Goal: Task Accomplishment & Management: Manage account settings

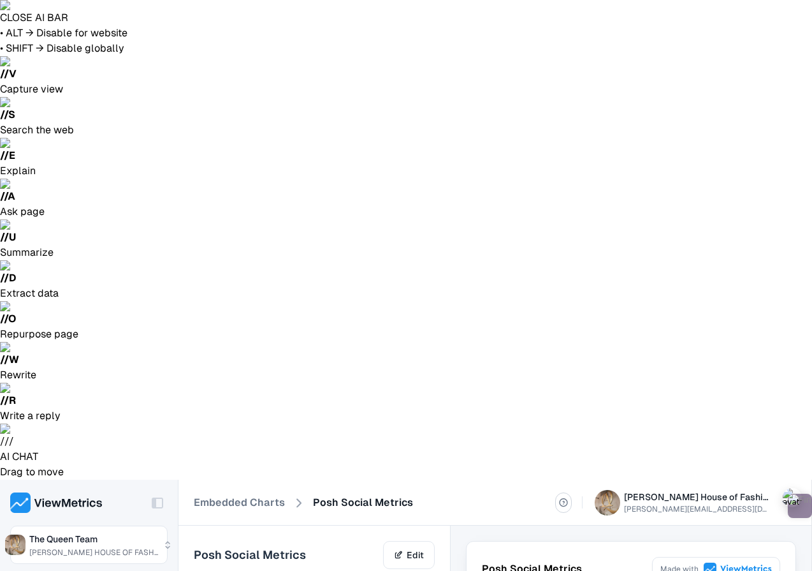
click at [241, 479] on header "Embedded Charts Posh Social Metrics [PERSON_NAME] House of Fashion [PERSON_NAME…" at bounding box center [495, 502] width 633 height 46
click at [249, 495] on link "Embedded Charts" at bounding box center [239, 502] width 91 height 15
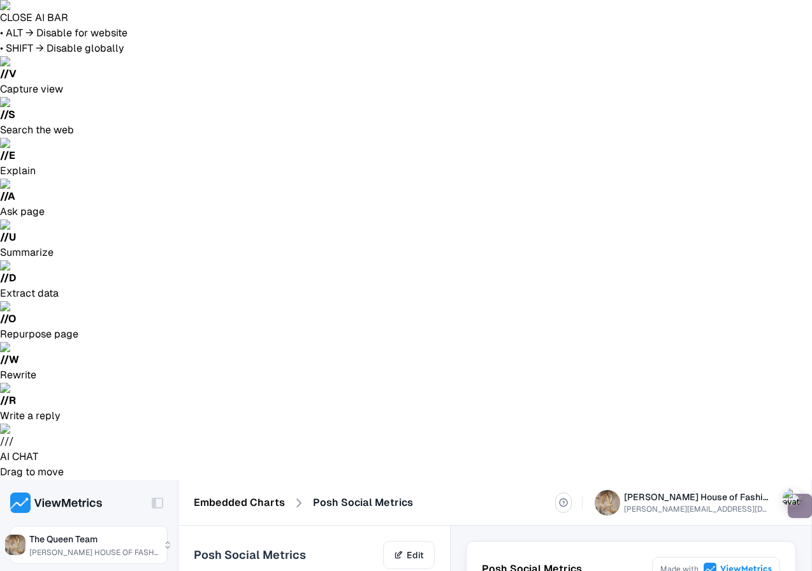
click at [221, 495] on link "Embedded Charts" at bounding box center [239, 502] width 91 height 15
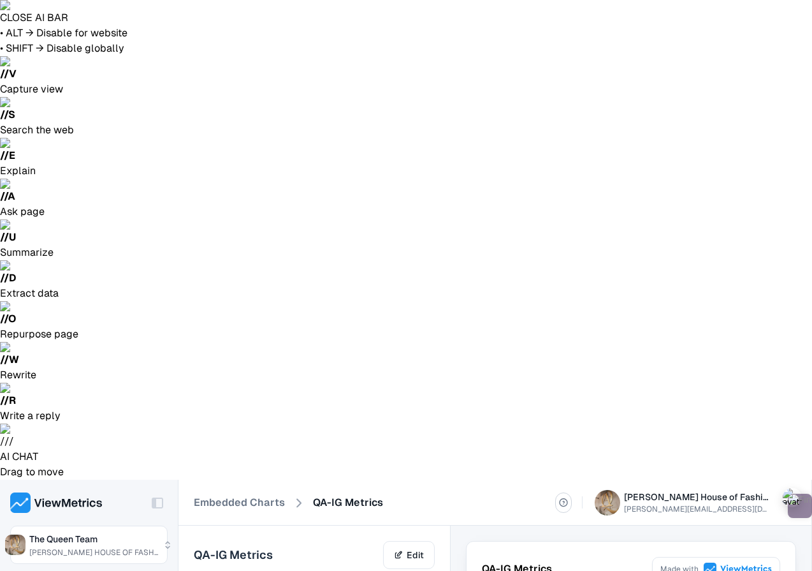
scroll to position [114, 0]
click at [420, 541] on link "Edit" at bounding box center [409, 555] width 52 height 28
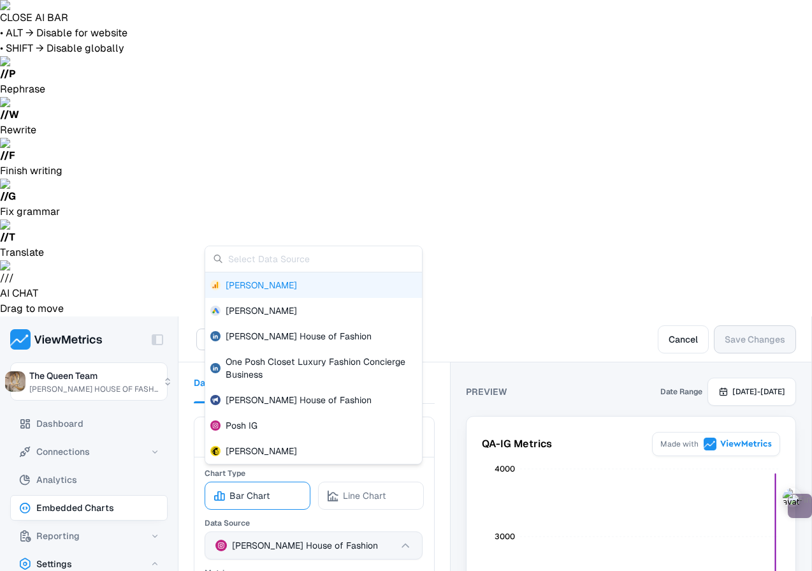
click at [408, 539] on icon "button" at bounding box center [405, 545] width 13 height 13
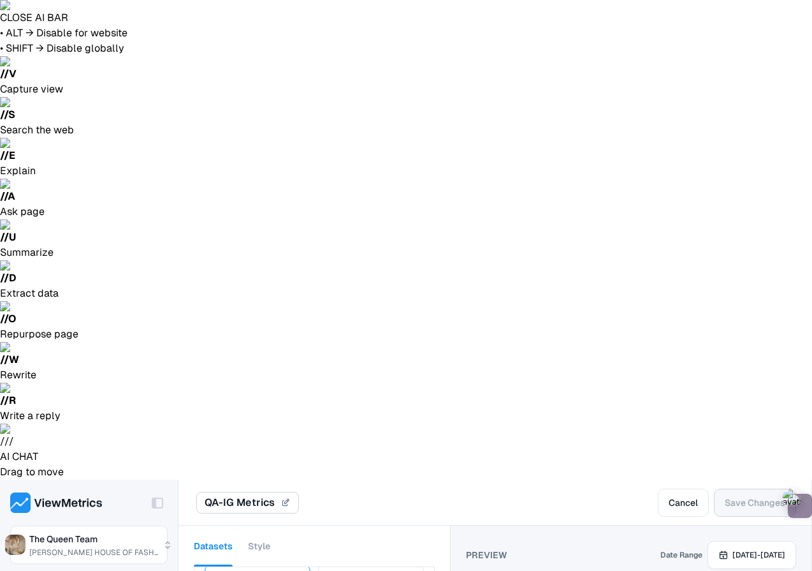
scroll to position [485, 0]
click at [265, 525] on button "Style" at bounding box center [259, 545] width 22 height 41
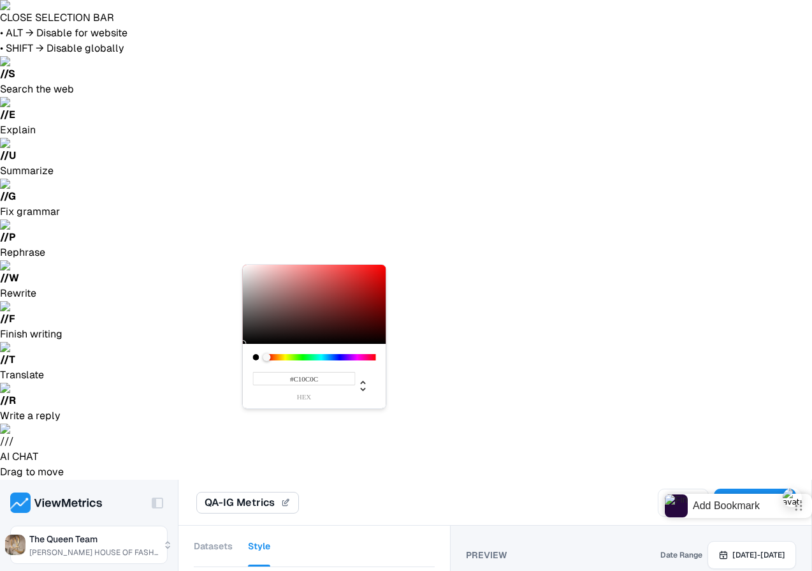
click at [377, 284] on div at bounding box center [314, 304] width 143 height 79
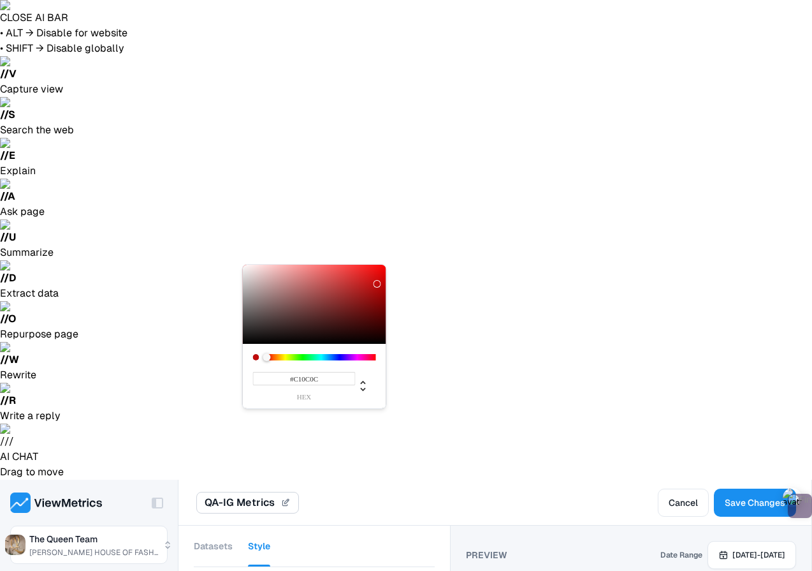
type input "#EF0707"
click at [382, 270] on div at bounding box center [314, 304] width 143 height 79
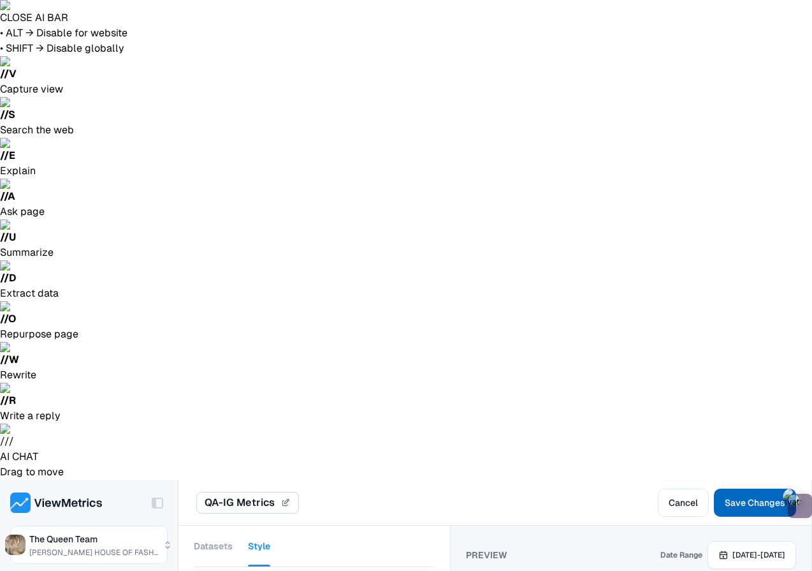
click at [757, 495] on span "Save Changes" at bounding box center [755, 502] width 61 height 15
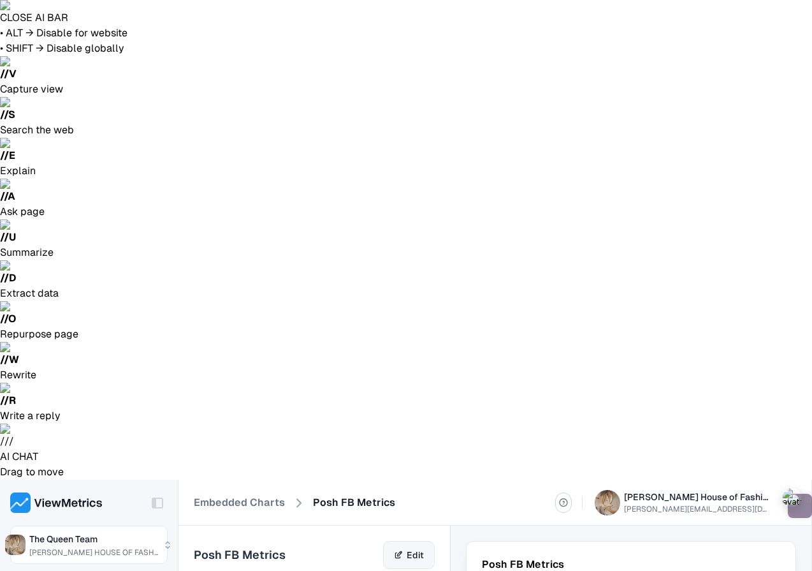
click at [421, 541] on link "Edit" at bounding box center [409, 555] width 52 height 28
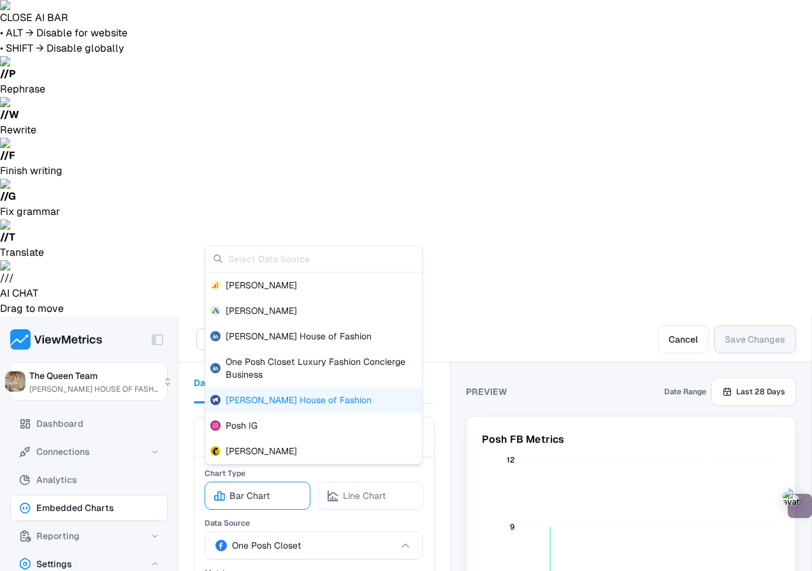
scroll to position [153, 0]
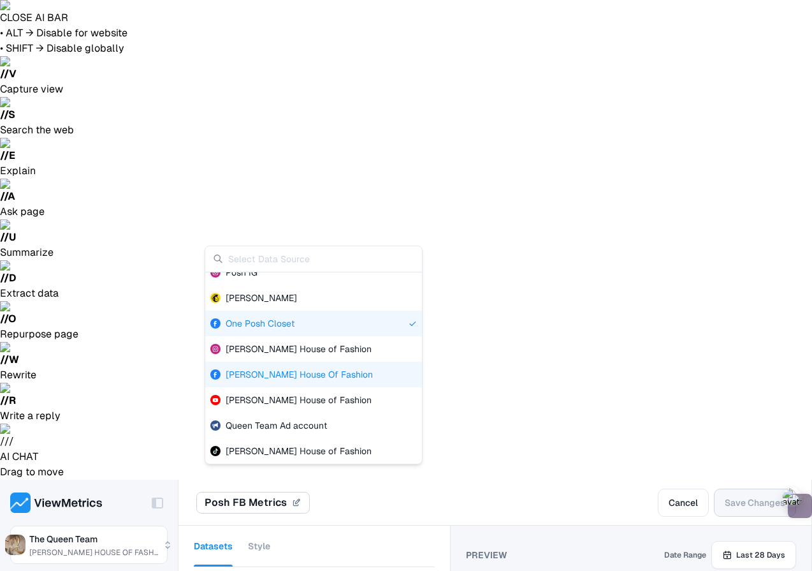
click at [319, 373] on span "[PERSON_NAME] House Of Fashion" at bounding box center [299, 374] width 147 height 13
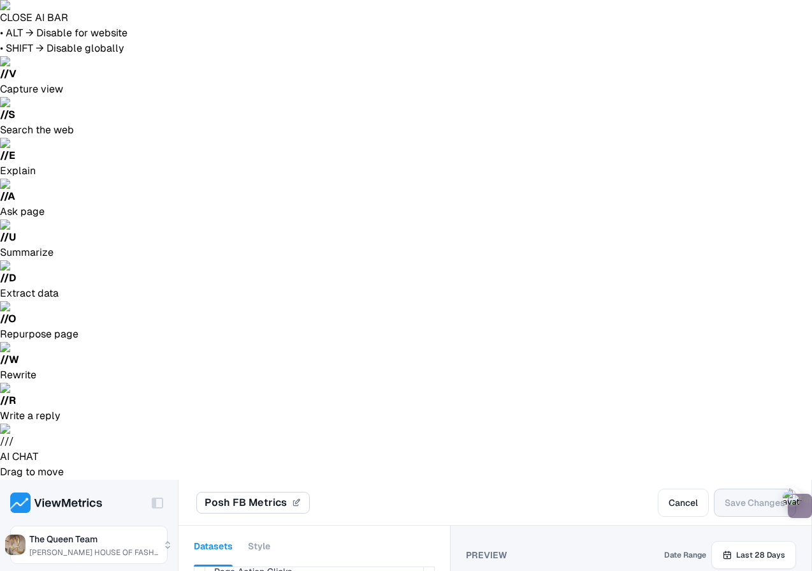
scroll to position [318, 0]
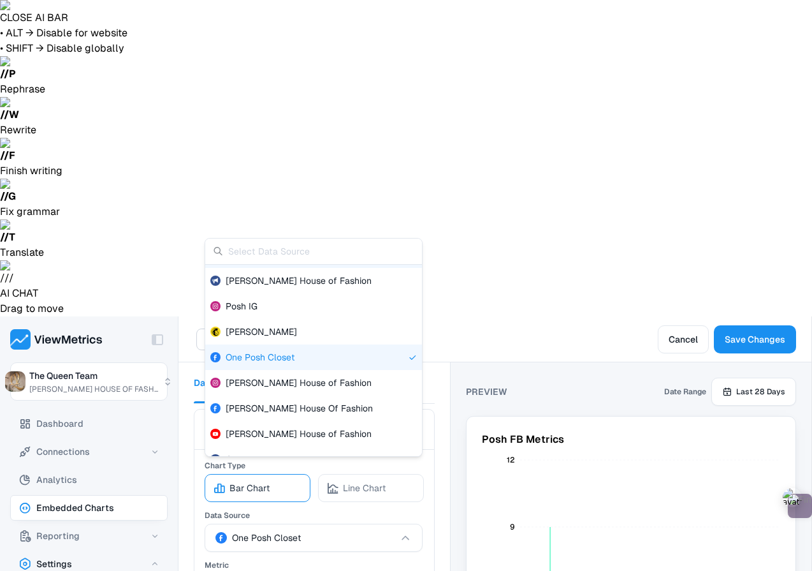
scroll to position [112, 0]
click at [300, 408] on span "[PERSON_NAME] House Of Fashion" at bounding box center [299, 407] width 147 height 13
type input "Page Action Clicks"
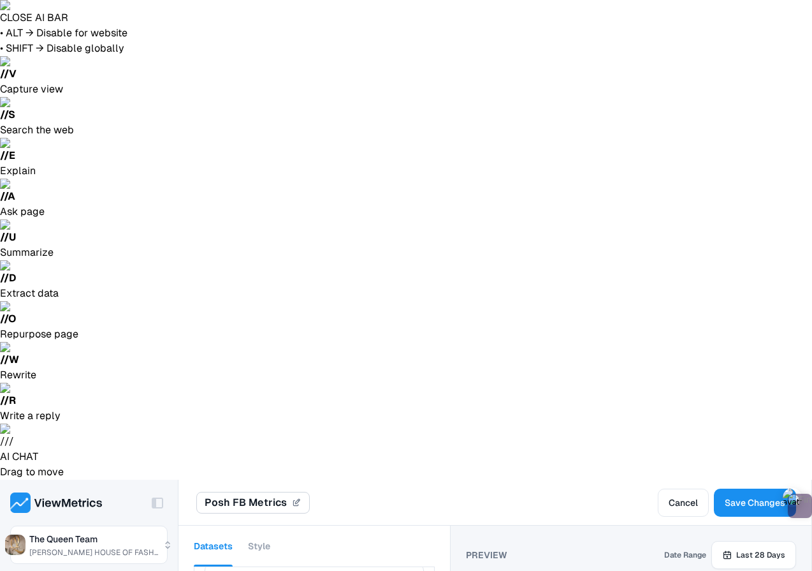
scroll to position [854, 0]
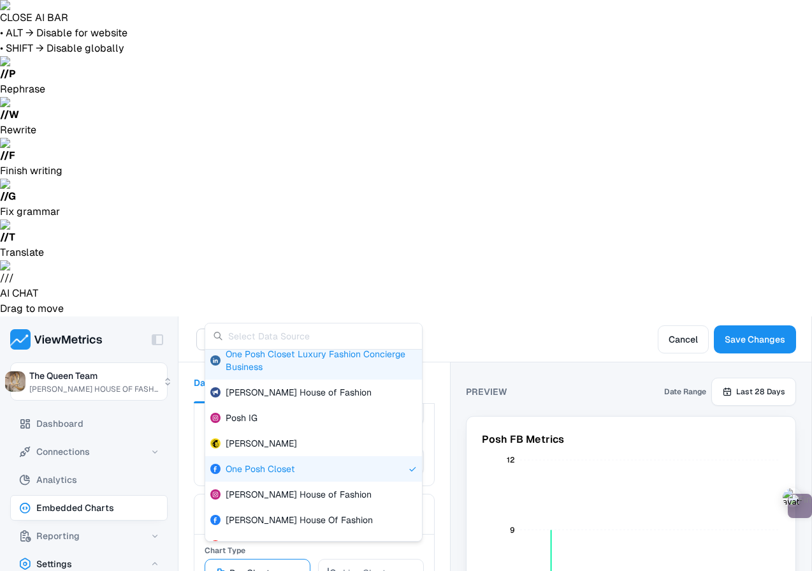
scroll to position [86, 0]
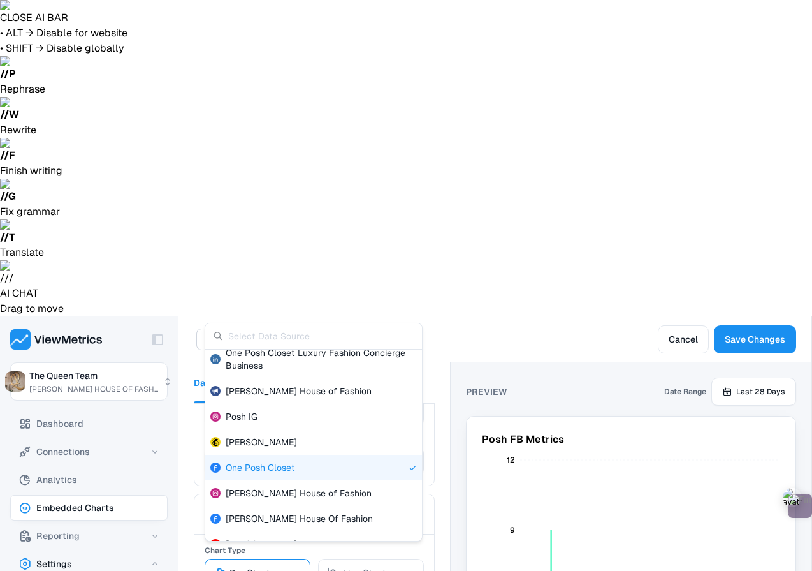
click at [284, 457] on div "One Posh Closet" at bounding box center [313, 468] width 217 height 26
type input "Page Action Clicks"
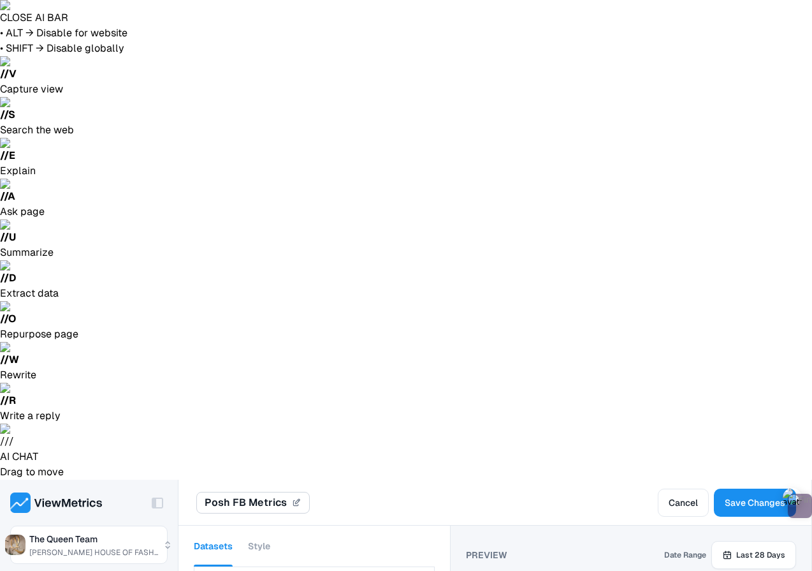
scroll to position [1105, 0]
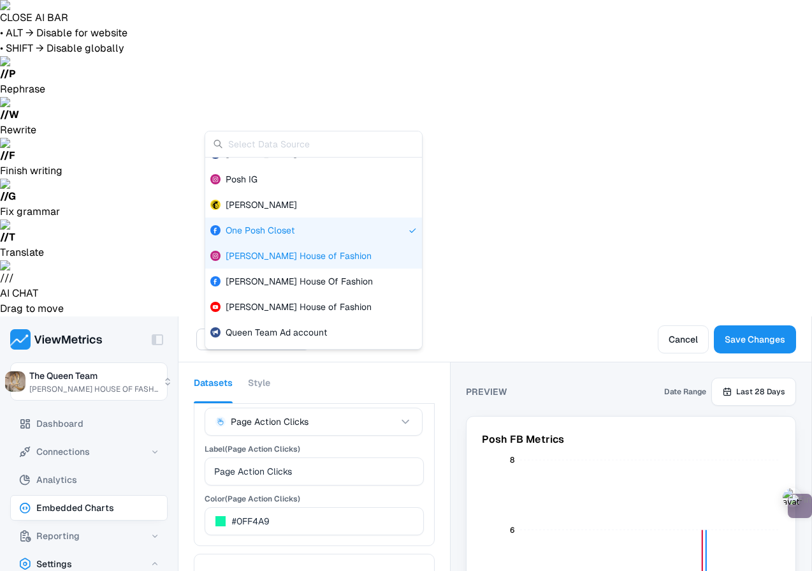
scroll to position [135, 0]
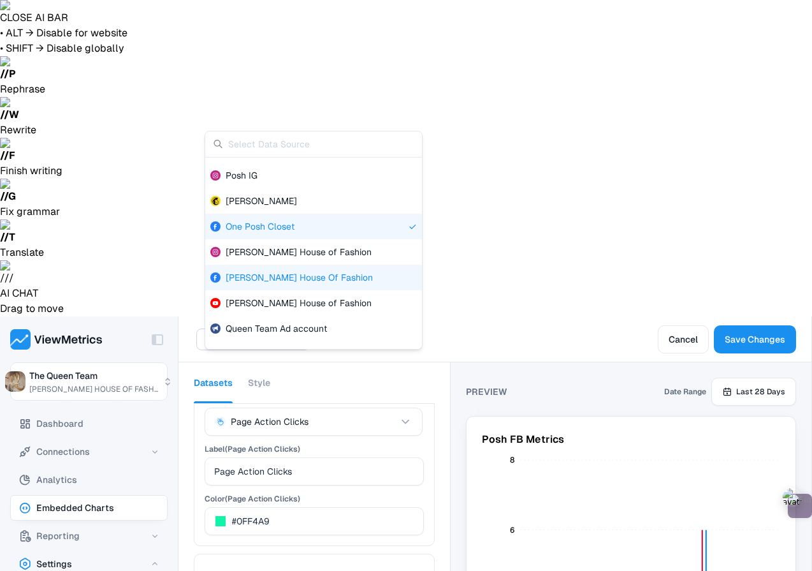
click at [351, 276] on span "[PERSON_NAME] House Of Fashion" at bounding box center [299, 277] width 147 height 13
type input "Page Action Clicks"
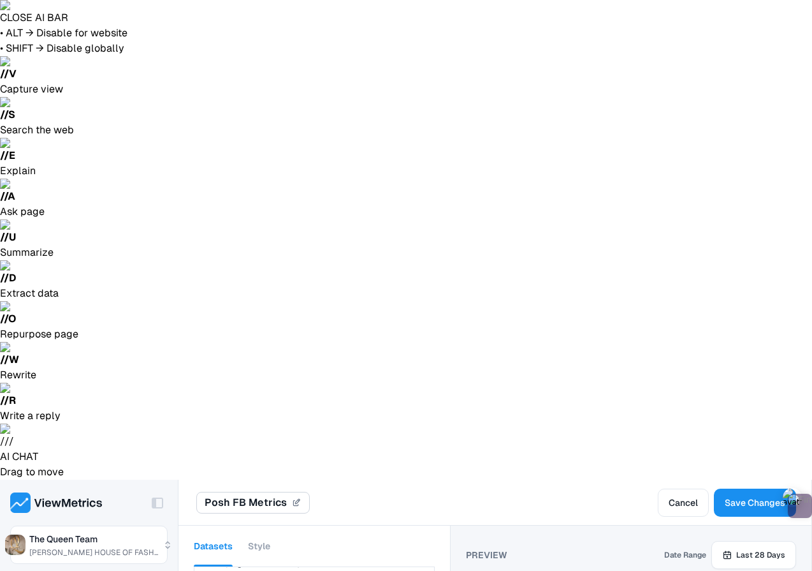
scroll to position [1472, 0]
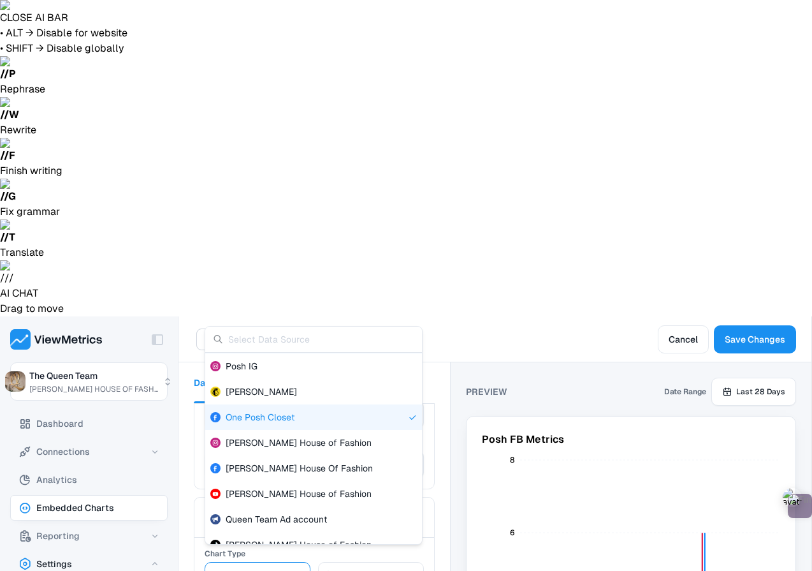
scroll to position [153, 0]
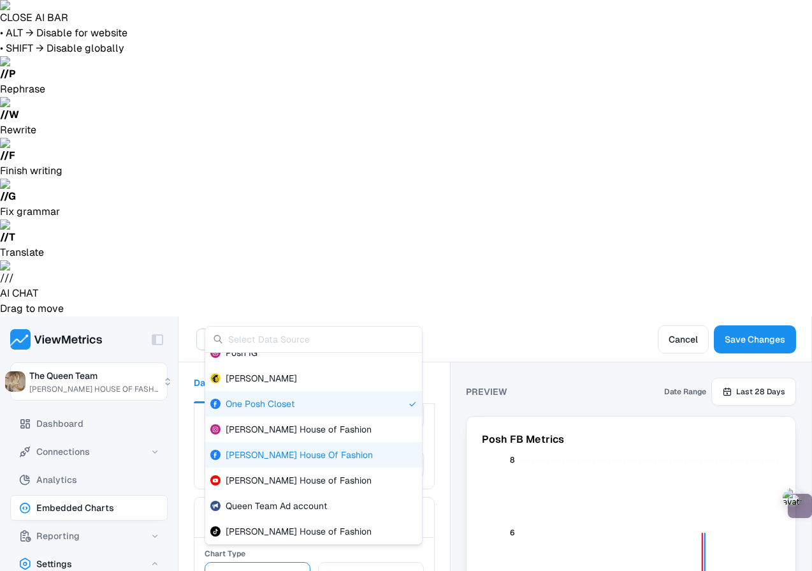
click at [368, 455] on div "[PERSON_NAME] House Of Fashion" at bounding box center [313, 455] width 217 height 26
type input "Page Action Clicks"
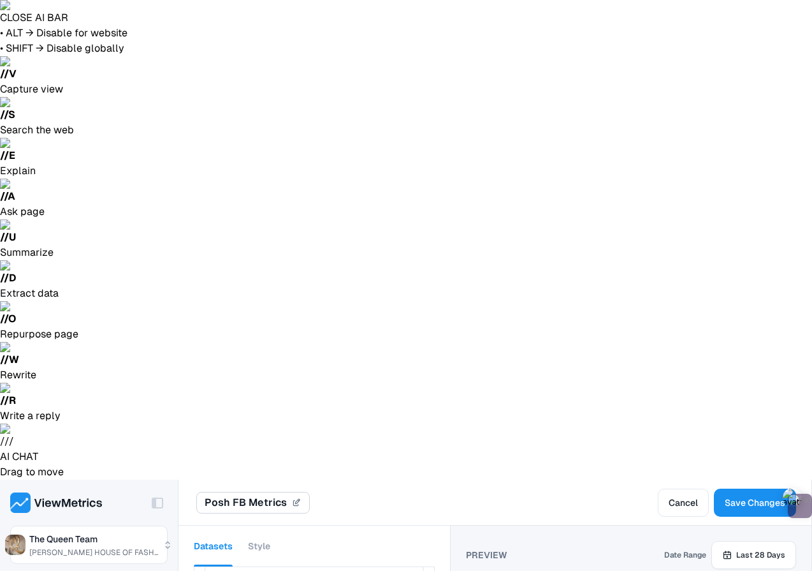
scroll to position [1553, 0]
click at [265, 525] on button "Style" at bounding box center [259, 545] width 22 height 41
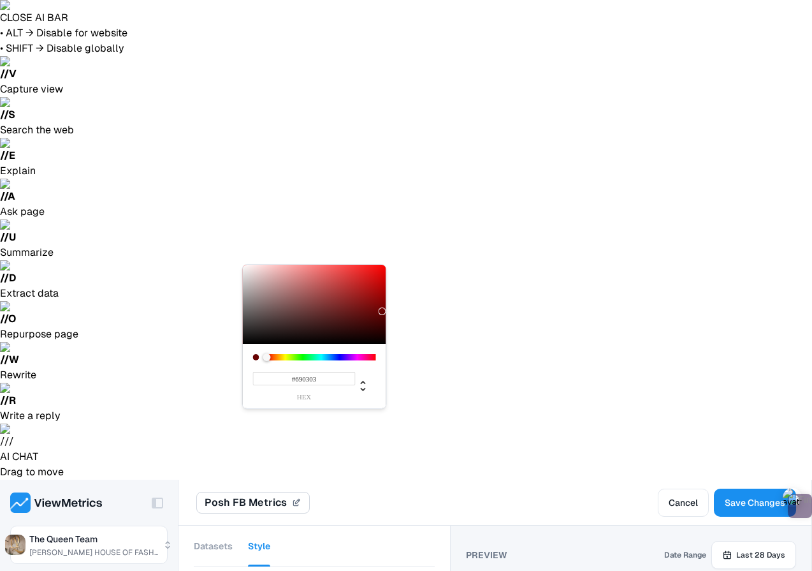
click at [382, 311] on div at bounding box center [314, 304] width 143 height 79
click at [383, 303] on div at bounding box center [314, 304] width 143 height 79
click at [379, 273] on div at bounding box center [314, 304] width 143 height 79
type input "#160202"
click at [376, 337] on div at bounding box center [314, 304] width 143 height 79
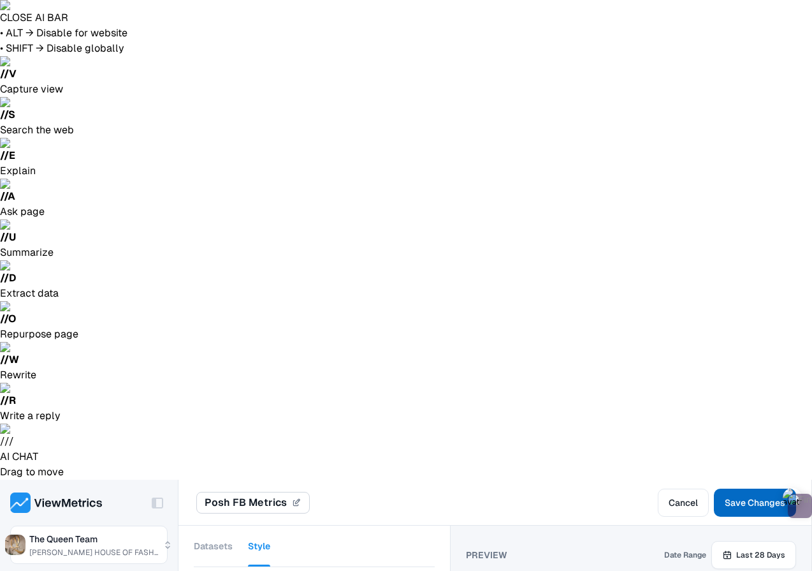
click at [755, 488] on button "Save Changes" at bounding box center [755, 502] width 82 height 28
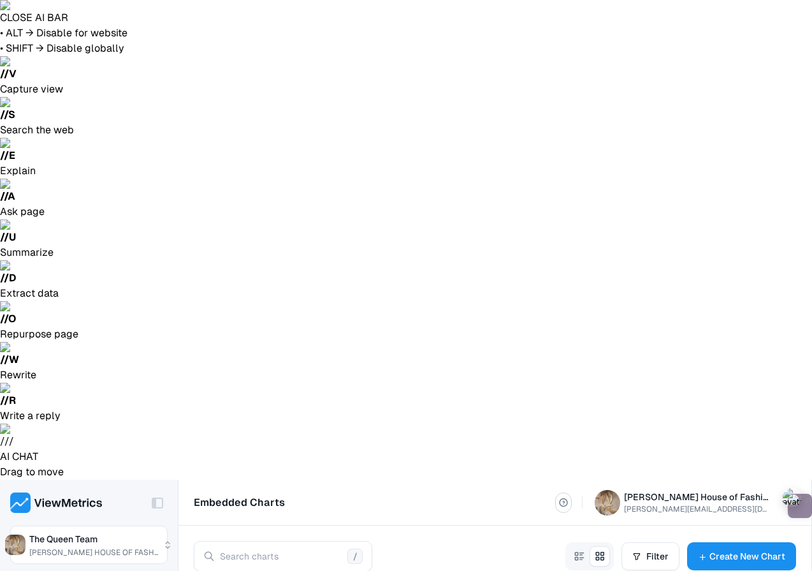
click at [540, 365] on span "Rename" at bounding box center [533, 368] width 34 height 13
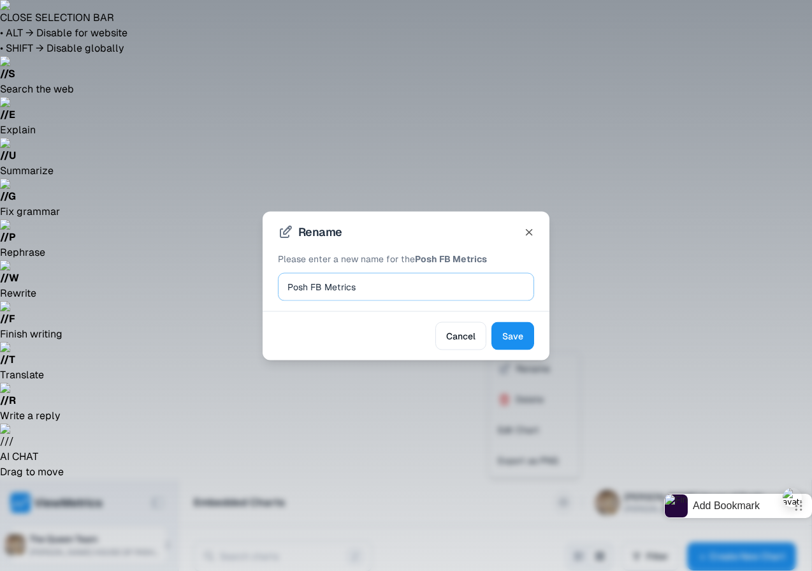
click at [309, 285] on input "Posh FB Metrics" at bounding box center [406, 286] width 237 height 18
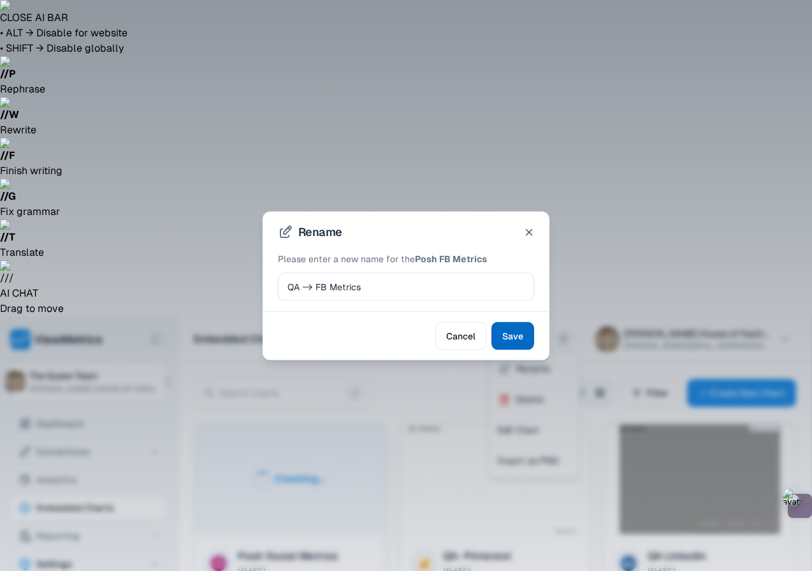
type input "QA -> FB Metrics"
click at [513, 344] on button "Save" at bounding box center [513, 335] width 43 height 28
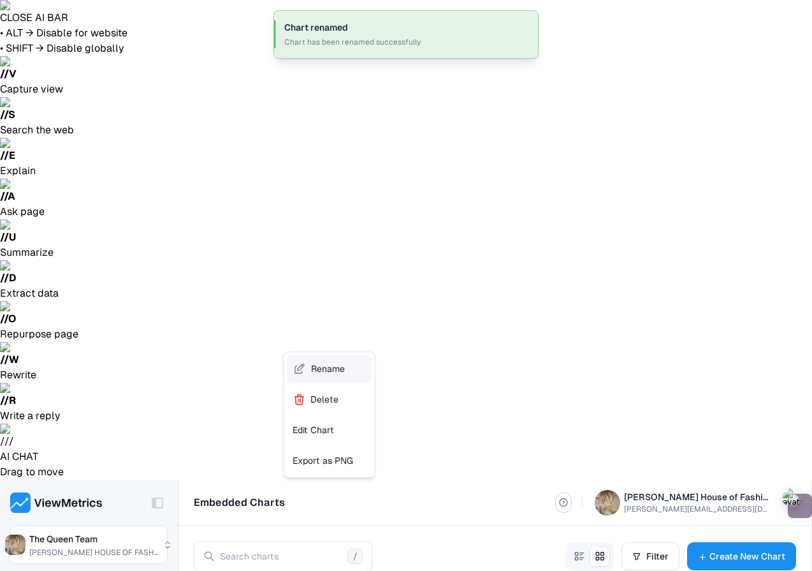
click at [347, 372] on li "Rename" at bounding box center [329, 368] width 85 height 28
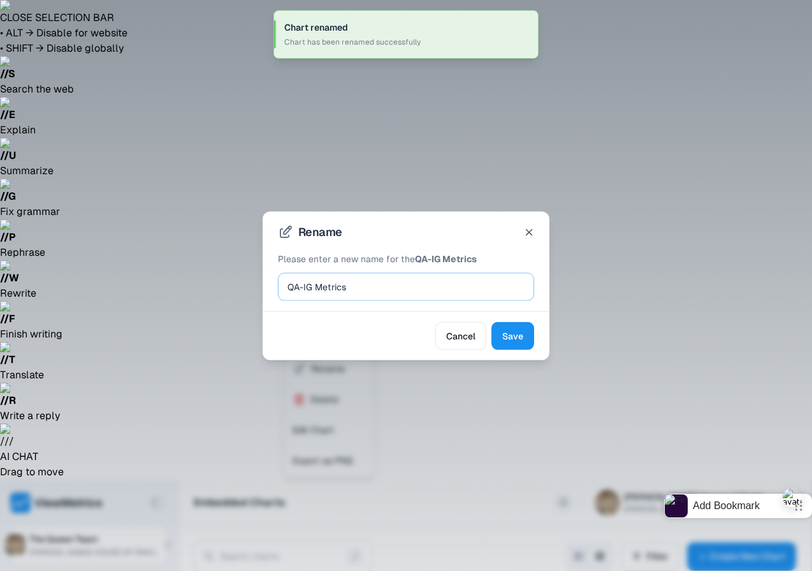
click at [304, 288] on input "QA-IG Metrics" at bounding box center [406, 286] width 237 height 18
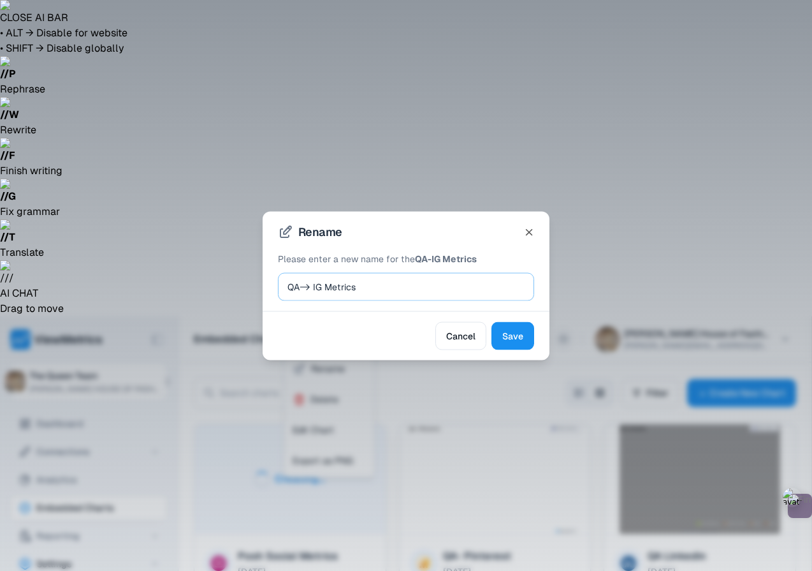
click at [300, 283] on input "QA-> IG Metrics" at bounding box center [406, 286] width 237 height 18
type input "QA -> IG Metrics"
click at [520, 344] on button "Save" at bounding box center [513, 335] width 43 height 28
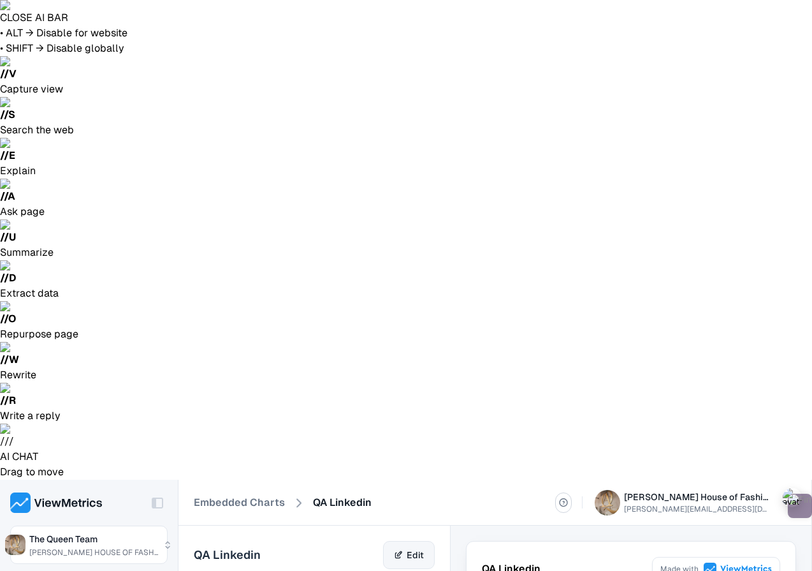
click at [428, 541] on link "Edit" at bounding box center [409, 555] width 52 height 28
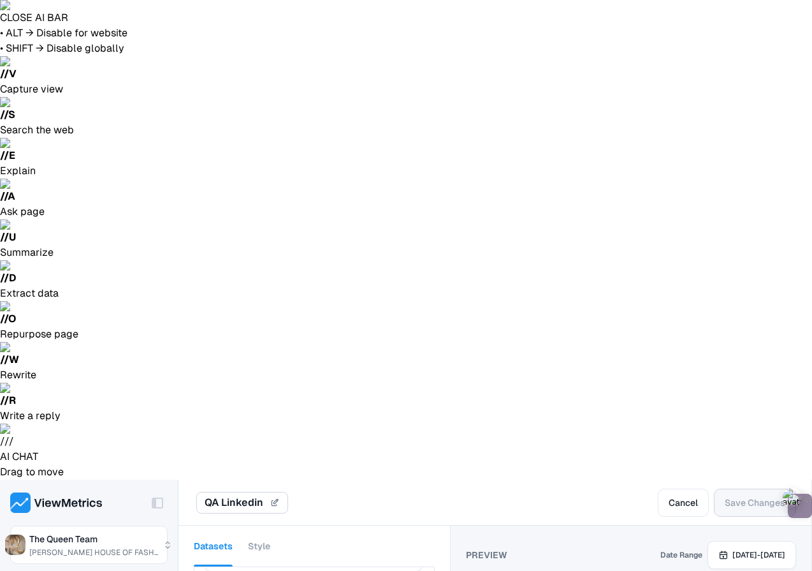
scroll to position [444, 0]
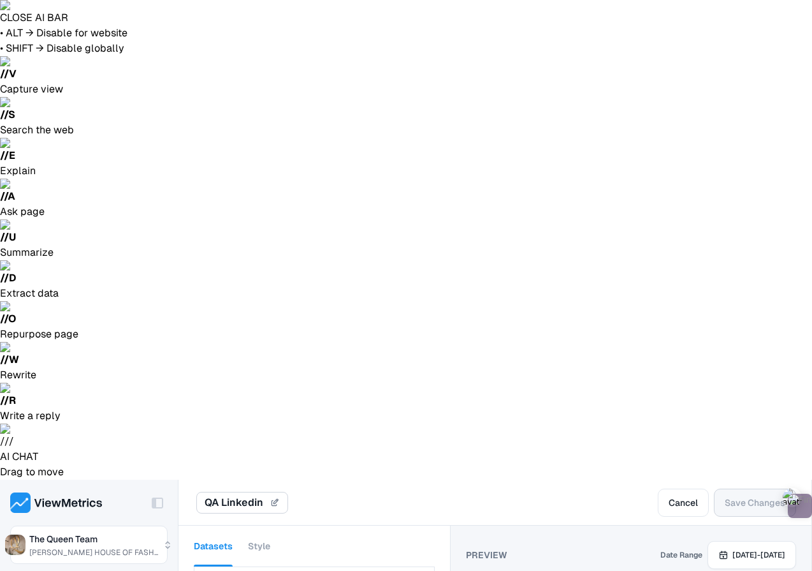
scroll to position [0, 0]
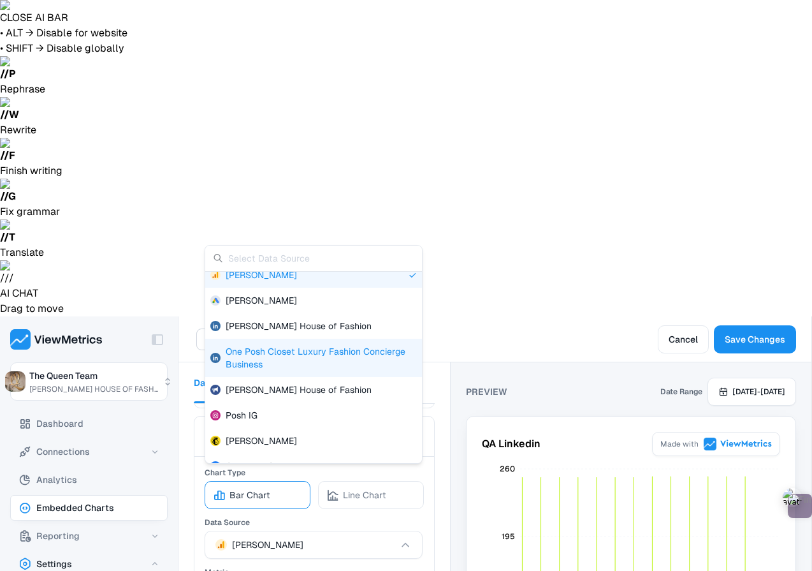
scroll to position [8, 0]
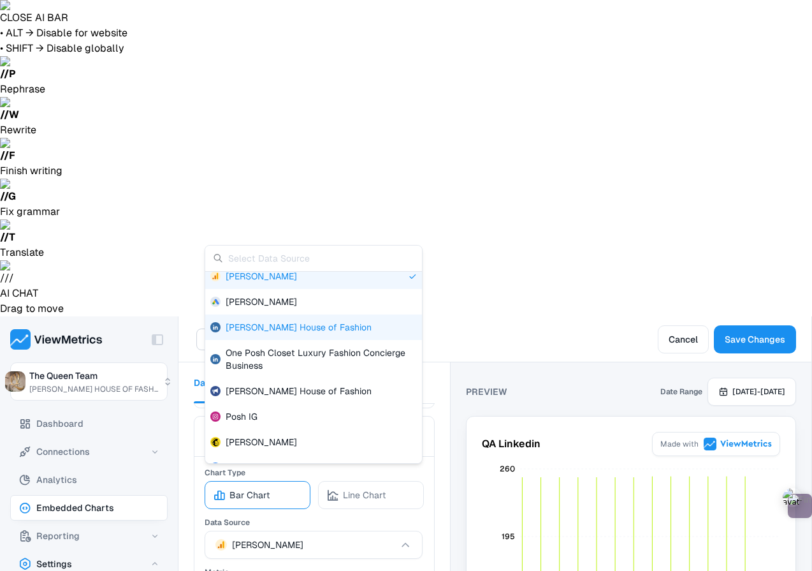
click at [342, 336] on div "[PERSON_NAME] House of Fashion" at bounding box center [313, 327] width 217 height 26
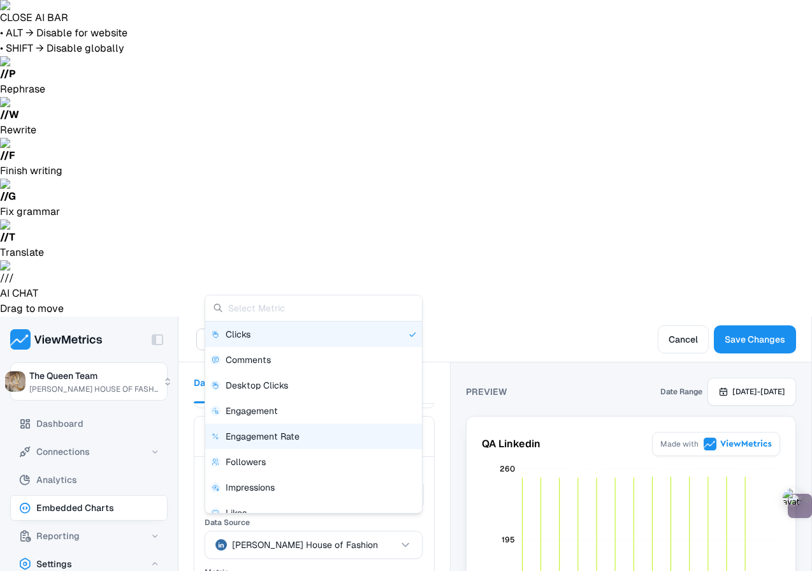
click at [319, 431] on div "Engagement Rate" at bounding box center [313, 436] width 207 height 13
type input "Engagement Rate"
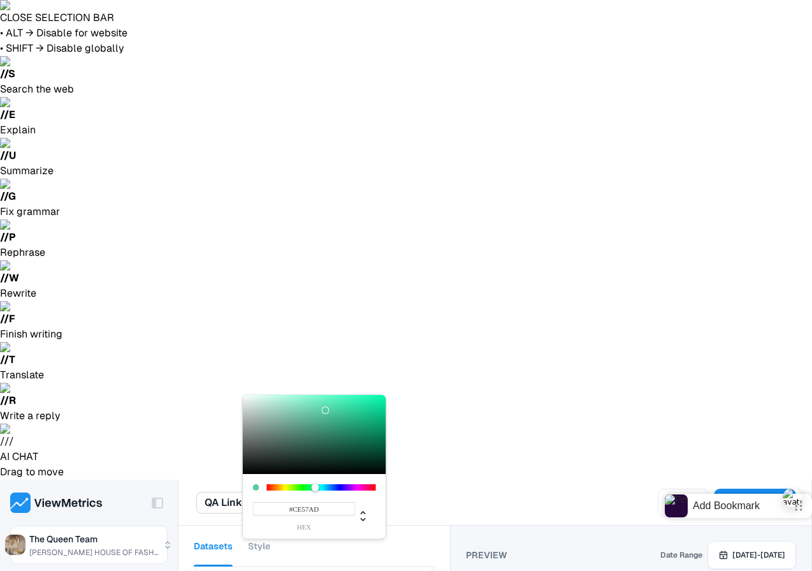
click at [363, 485] on div at bounding box center [321, 487] width 109 height 6
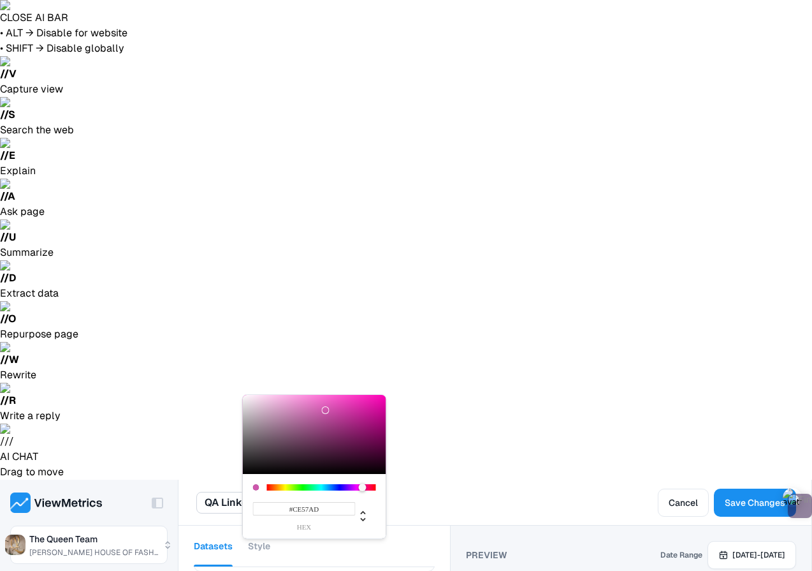
type input "#E806A9"
click at [383, 402] on div at bounding box center [314, 434] width 143 height 79
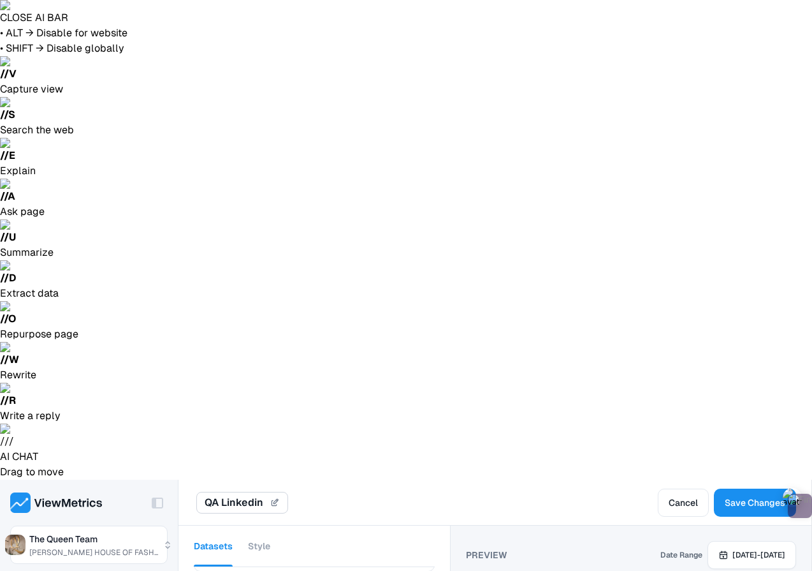
click at [270, 525] on div "Datasets Style" at bounding box center [314, 545] width 241 height 41
click at [259, 525] on button "Style" at bounding box center [259, 545] width 22 height 41
click at [198, 525] on button "Datasets" at bounding box center [213, 545] width 39 height 41
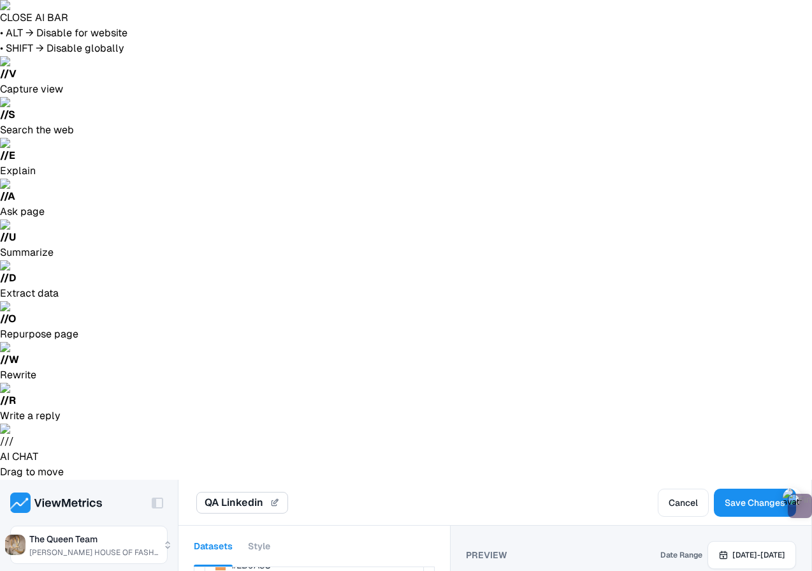
scroll to position [1243, 0]
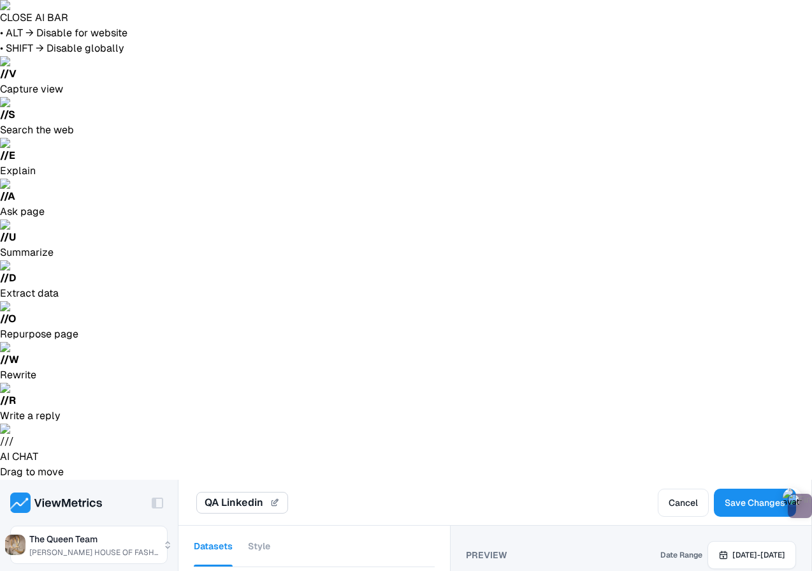
click at [738, 495] on span "Save Changes" at bounding box center [755, 502] width 61 height 15
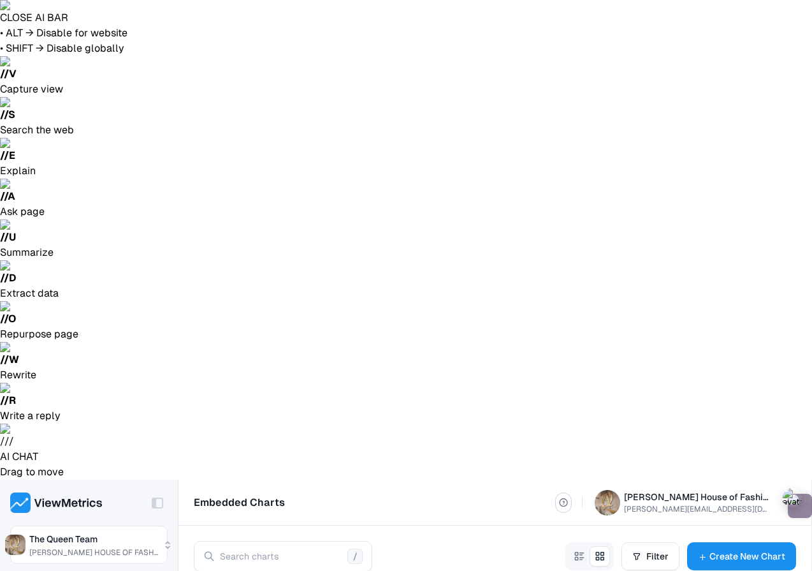
click at [732, 311] on span "Rename" at bounding box center [738, 311] width 34 height 13
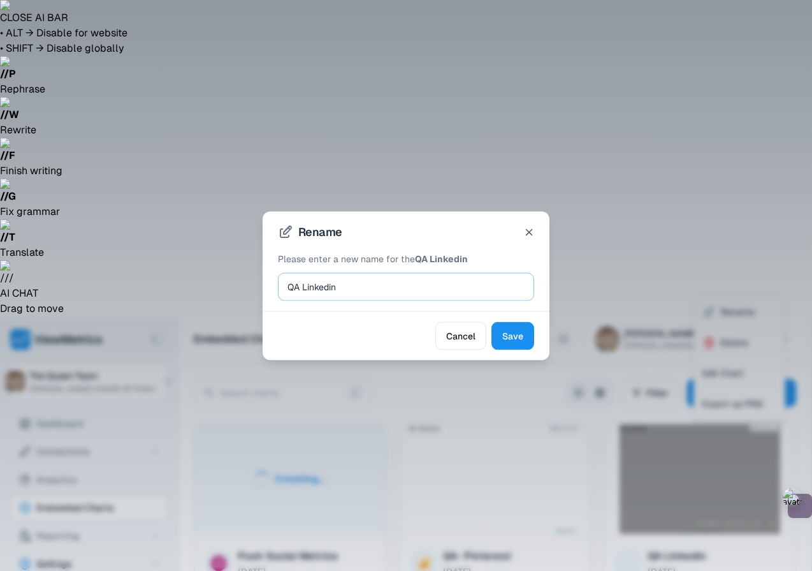
click at [305, 286] on input "QA Linkedin" at bounding box center [406, 286] width 237 height 18
click at [300, 284] on input "QA Linkedin" at bounding box center [406, 286] width 237 height 18
type input "QA -> Linkedin"
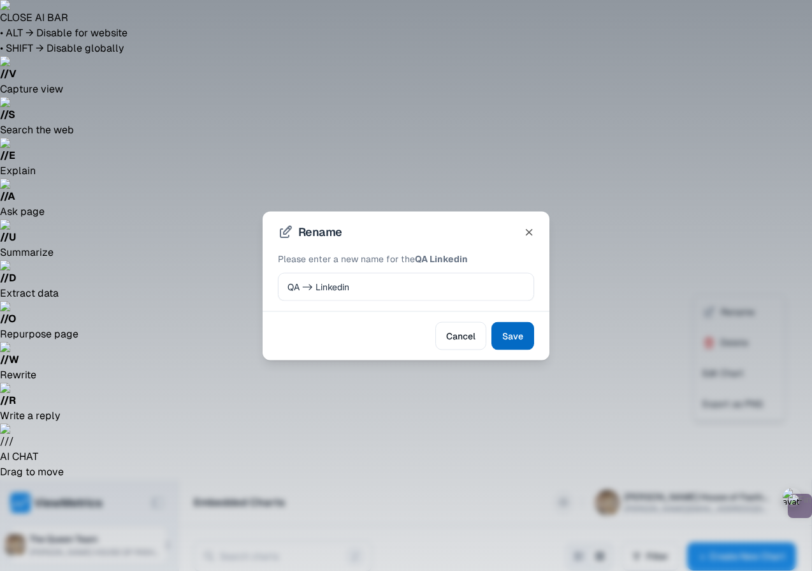
click at [520, 338] on span "Save" at bounding box center [512, 335] width 21 height 15
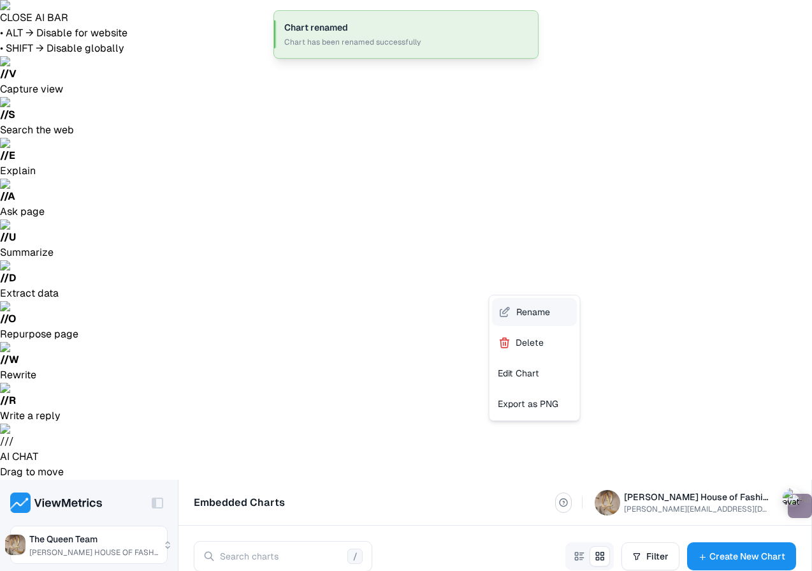
click at [532, 311] on span "Rename" at bounding box center [533, 311] width 34 height 13
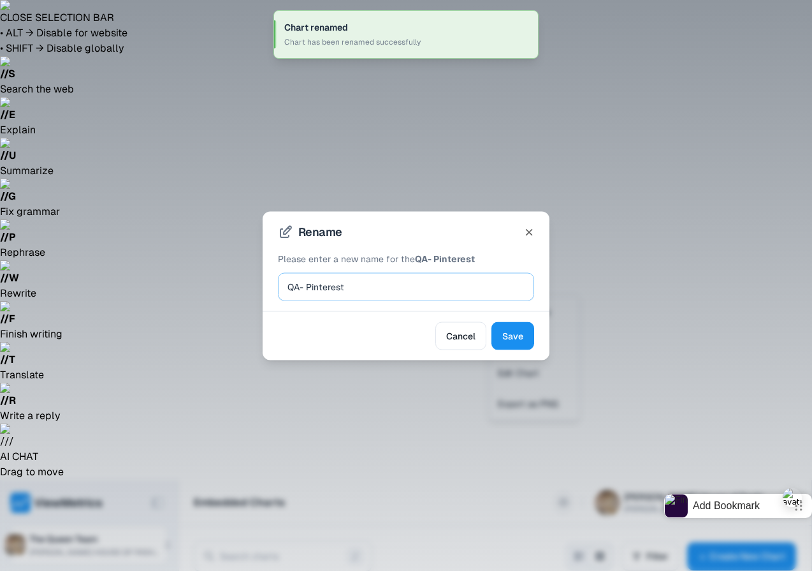
click at [307, 284] on input "QA- Pinterest" at bounding box center [406, 286] width 237 height 18
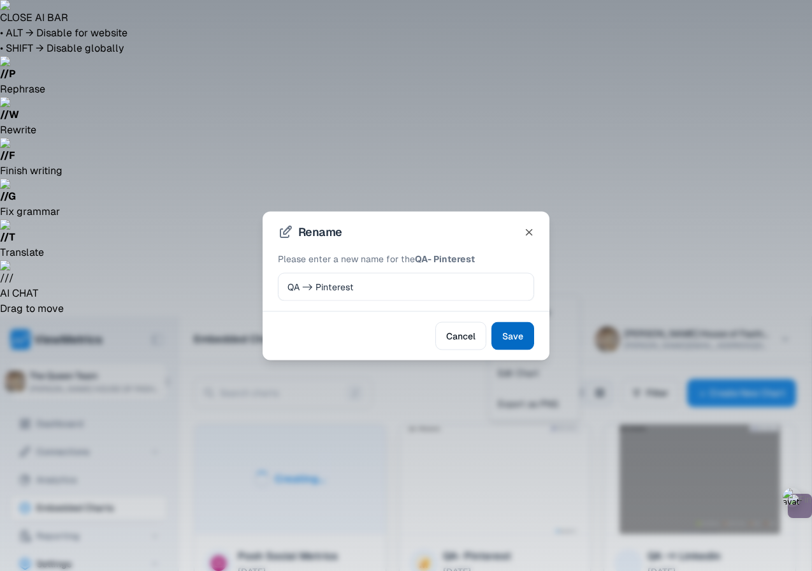
type input "QA -> Pinterest"
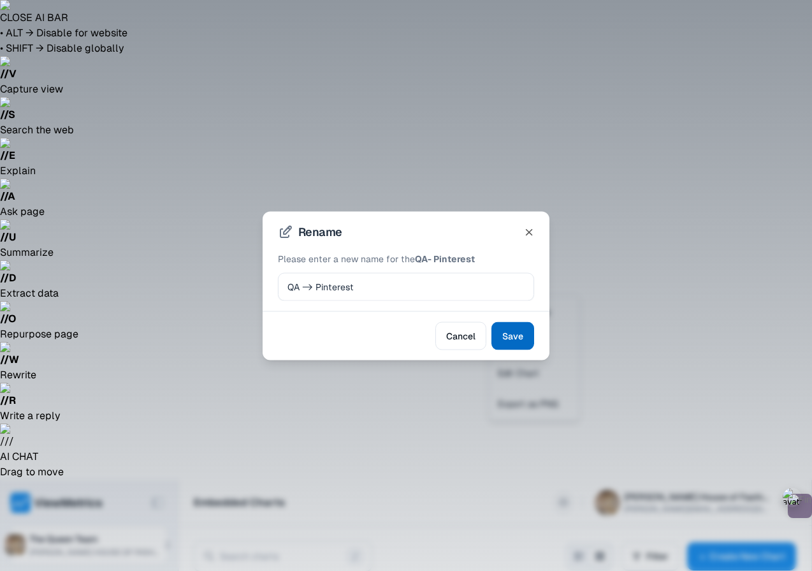
click at [512, 338] on span "Save" at bounding box center [512, 335] width 21 height 15
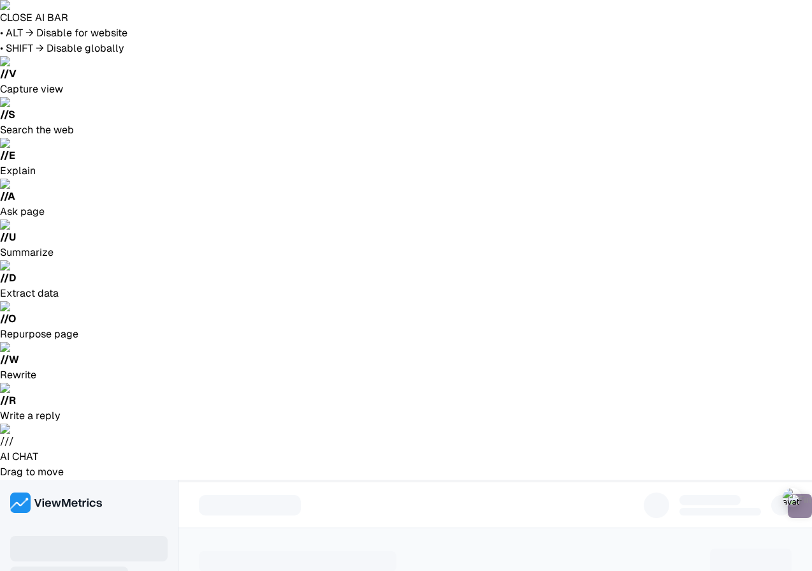
click at [31, 492] on img at bounding box center [56, 502] width 92 height 20
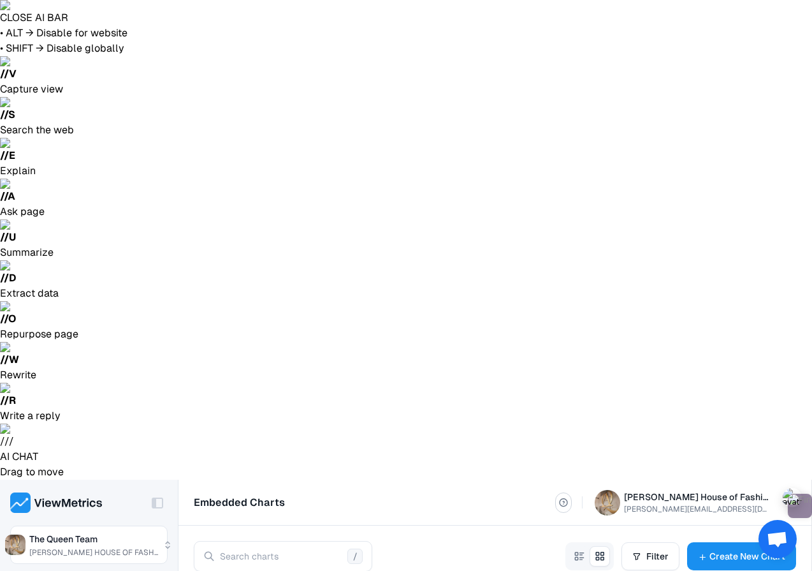
click at [580, 546] on icon "button" at bounding box center [579, 555] width 11 height 19
click at [598, 546] on icon "button" at bounding box center [599, 555] width 11 height 19
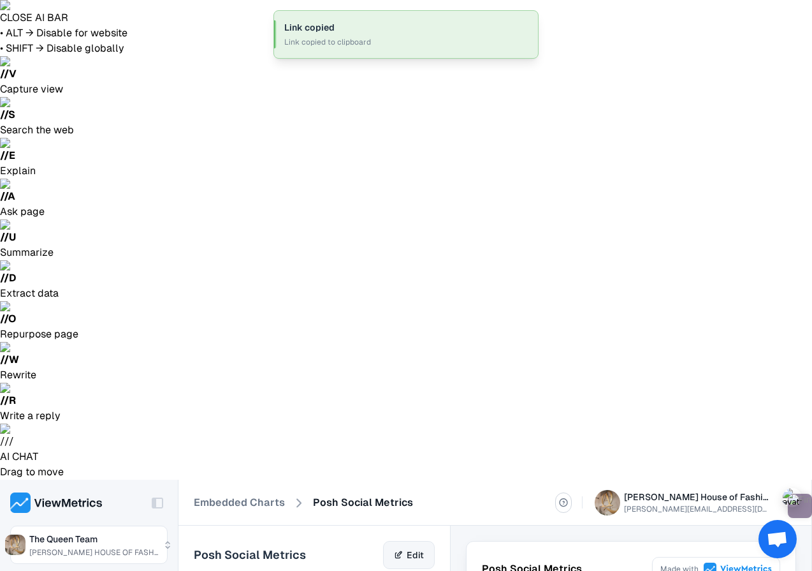
click at [418, 541] on link "Edit" at bounding box center [409, 555] width 52 height 28
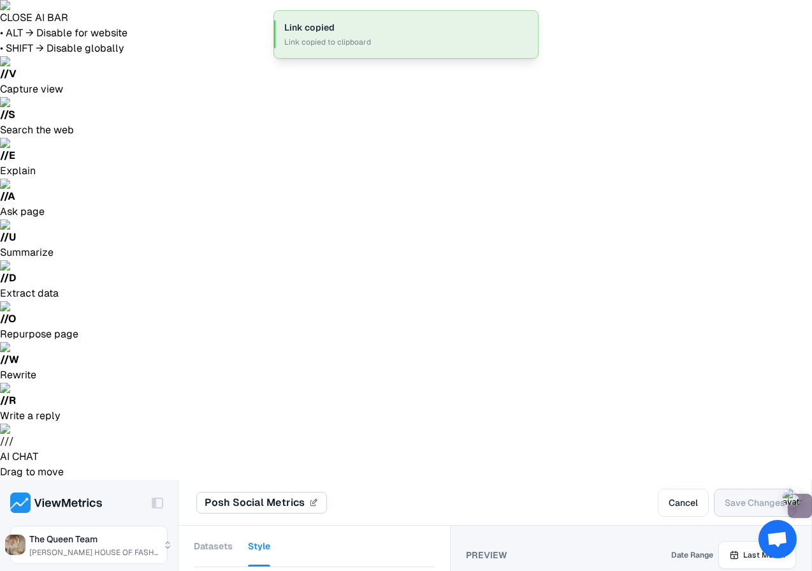
click at [259, 525] on button "Style" at bounding box center [259, 545] width 22 height 41
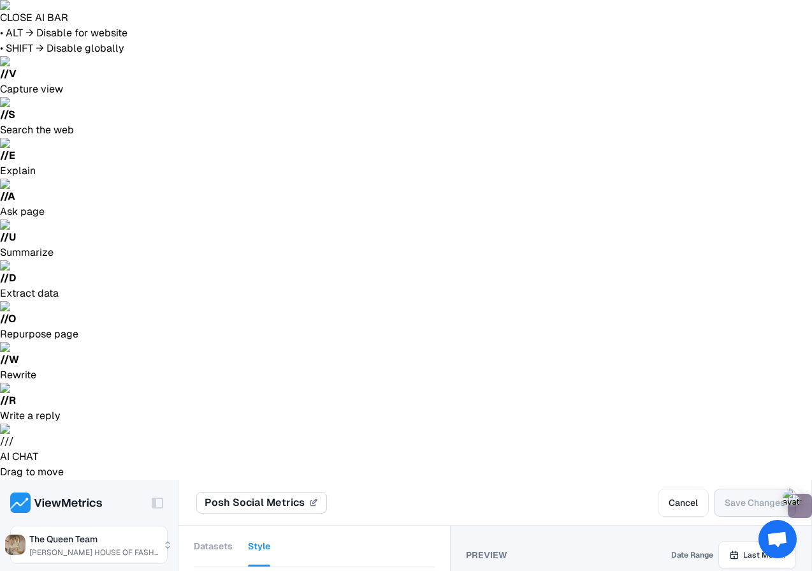
click at [734, 495] on span "Save Changes" at bounding box center [755, 502] width 61 height 15
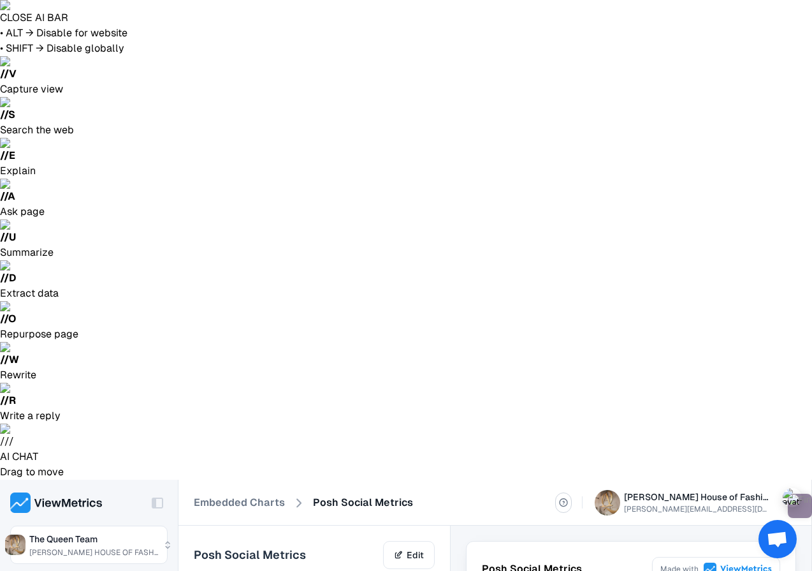
click at [398, 541] on link "Edit" at bounding box center [409, 555] width 52 height 28
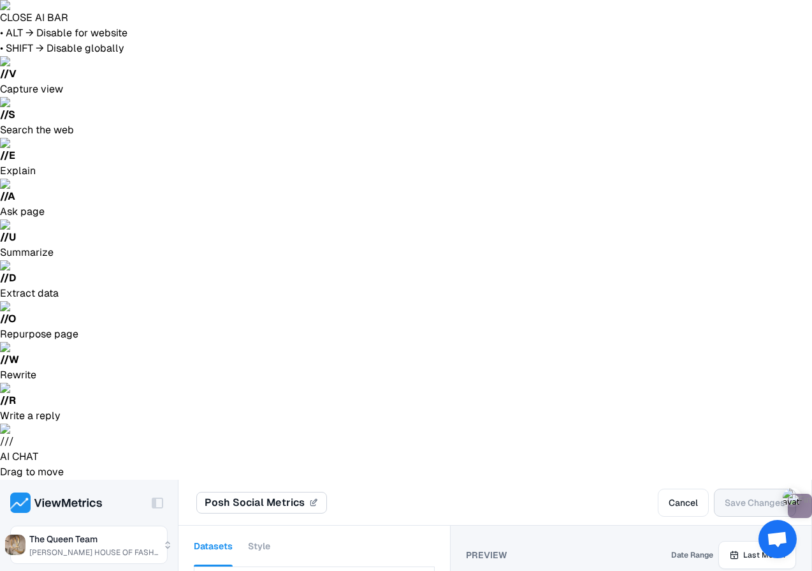
scroll to position [932, 0]
click at [760, 549] on span "Last Month" at bounding box center [764, 554] width 42 height 11
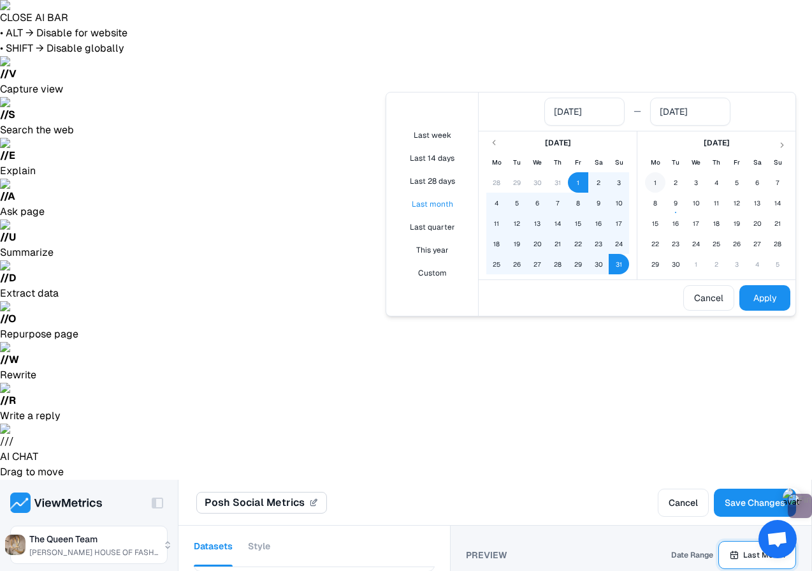
click at [654, 182] on button "1" at bounding box center [655, 182] width 20 height 20
click at [688, 204] on button "10" at bounding box center [696, 203] width 20 height 20
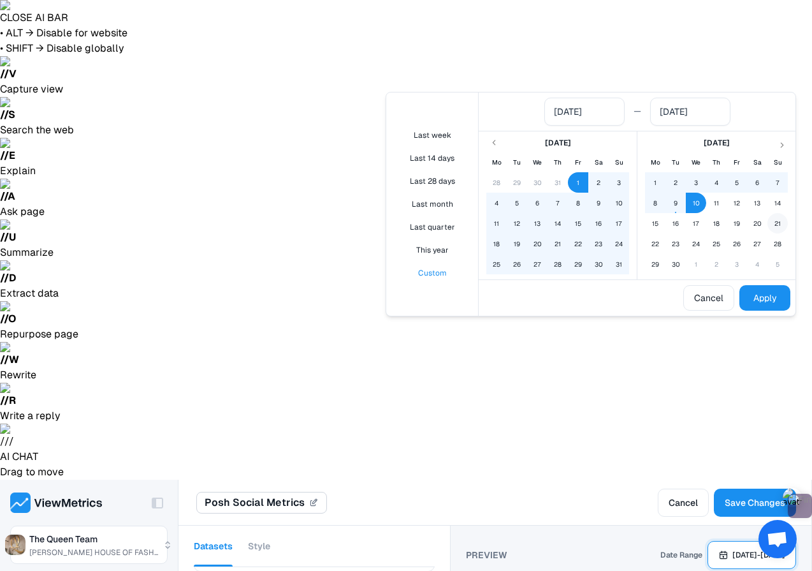
click at [782, 216] on button "21" at bounding box center [778, 223] width 20 height 20
drag, startPoint x: 776, startPoint y: 219, endPoint x: 693, endPoint y: 207, distance: 83.8
click at [692, 208] on tbody "1 2 3 4 5 6 7 8 9 10 11 12 13 14 15 16 17 18 19 20 21 22 23 24 25 26 27 28 29 3…" at bounding box center [716, 223] width 143 height 102
click at [693, 207] on button "10" at bounding box center [696, 203] width 20 height 20
type input "10 Sep, 2025"
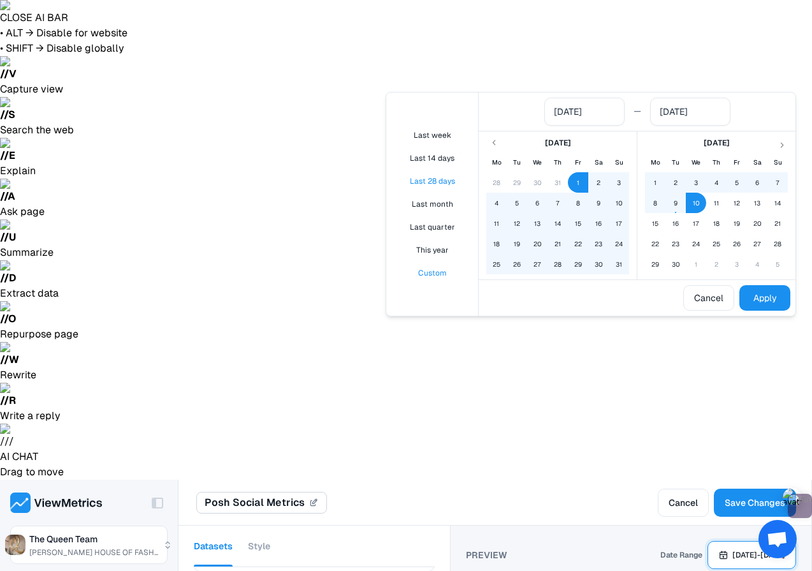
click at [450, 177] on button "Last 28 days" at bounding box center [432, 181] width 82 height 22
type input "13 Aug, 2025"
type input "09 Sep, 2025"
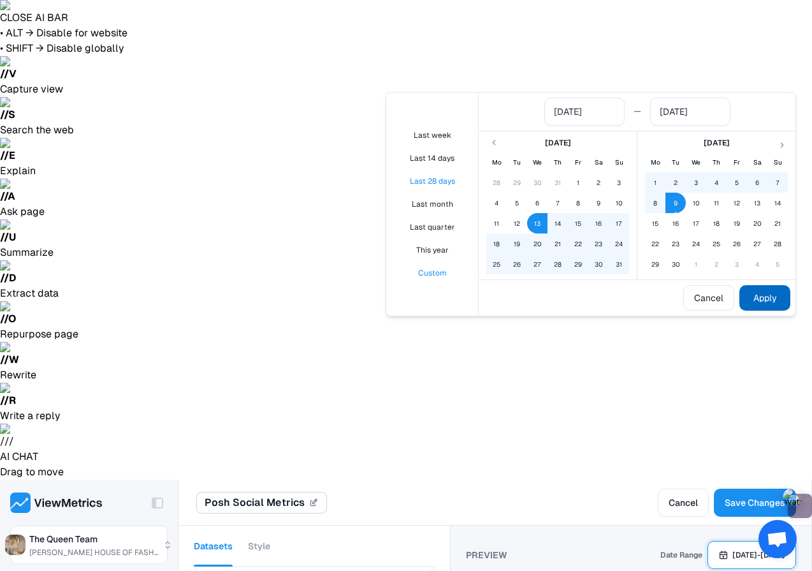
click at [766, 302] on button "Apply" at bounding box center [765, 298] width 51 height 26
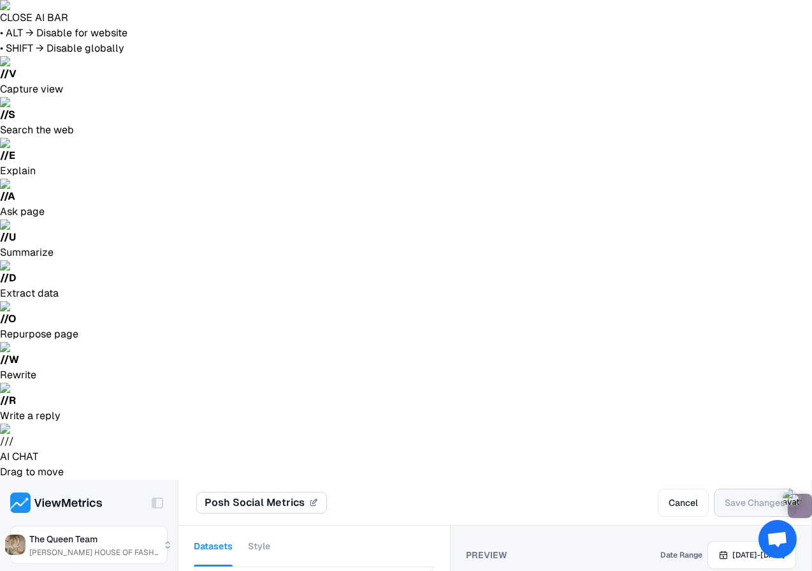
scroll to position [931, 0]
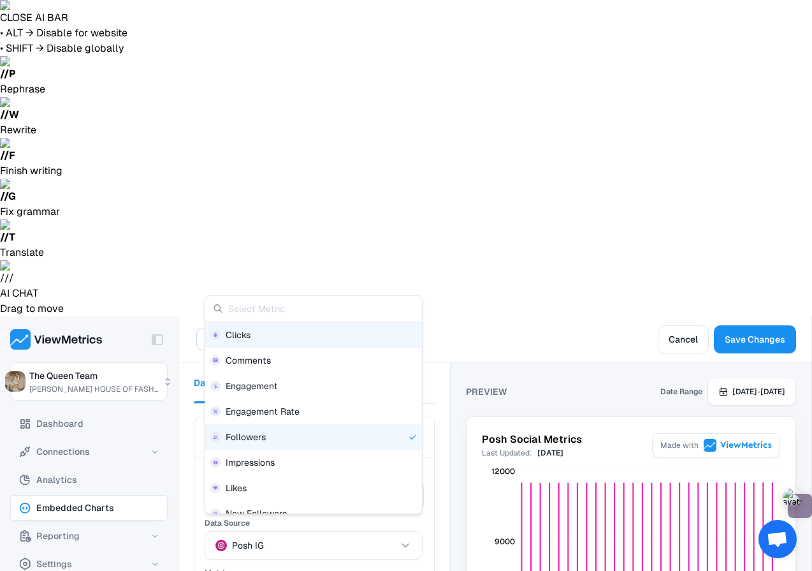
click at [374, 481] on button "Line Chart" at bounding box center [371, 495] width 106 height 28
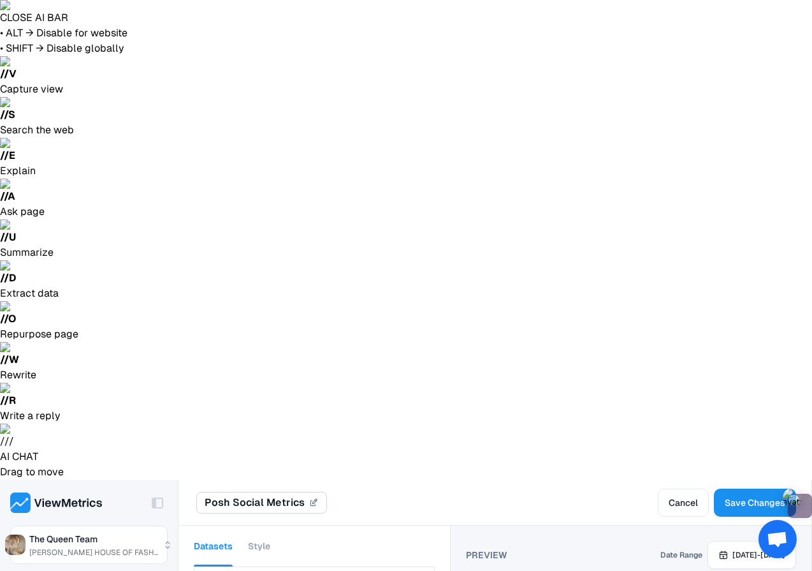
scroll to position [144, 0]
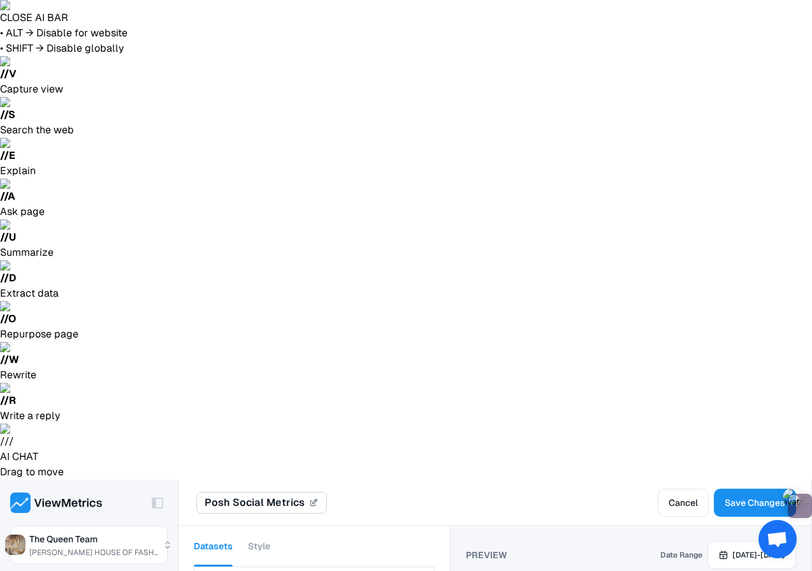
scroll to position [748, 0]
click at [254, 525] on button "Style" at bounding box center [259, 545] width 22 height 41
click at [757, 495] on span "Save Changes" at bounding box center [755, 502] width 61 height 15
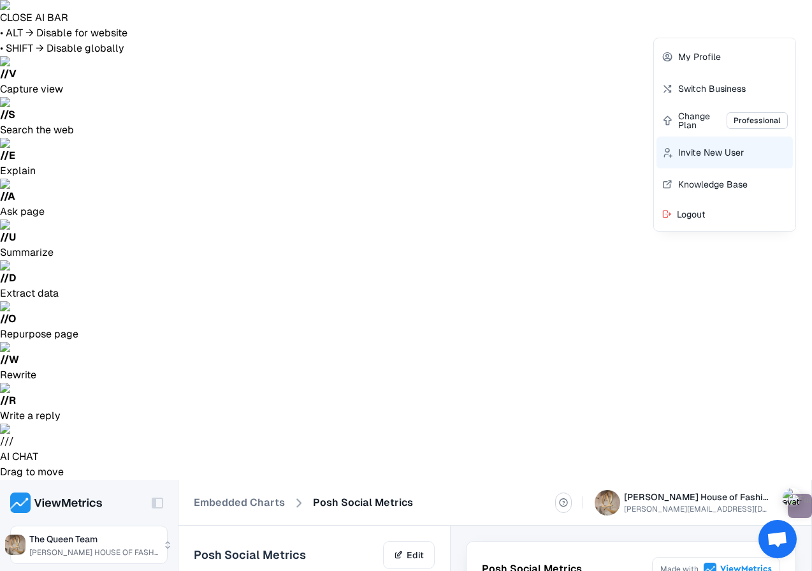
click at [711, 148] on span "Invite New User" at bounding box center [711, 152] width 66 height 9
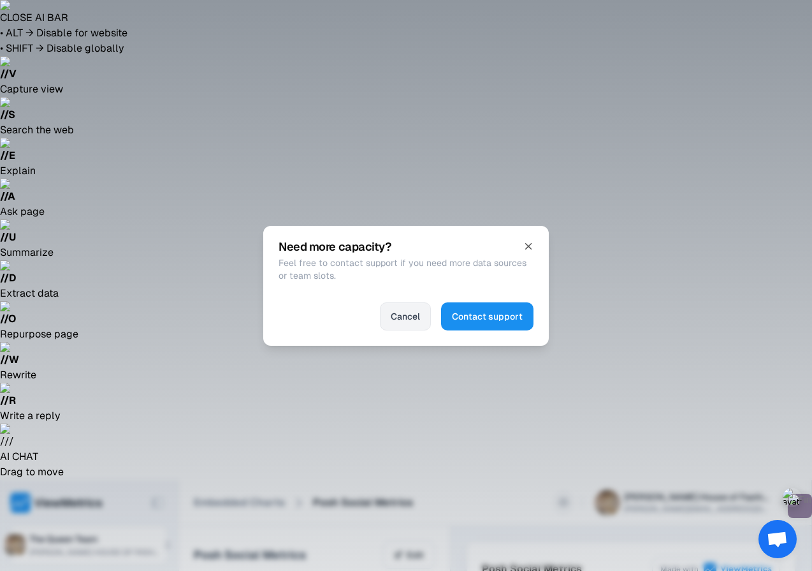
click at [424, 309] on button "Cancel" at bounding box center [405, 316] width 51 height 28
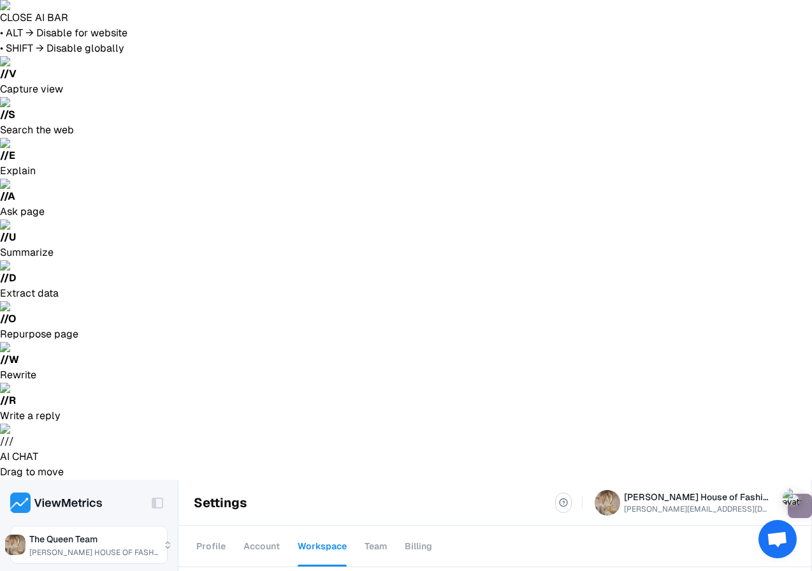
click at [374, 524] on div "Team" at bounding box center [376, 545] width 22 height 43
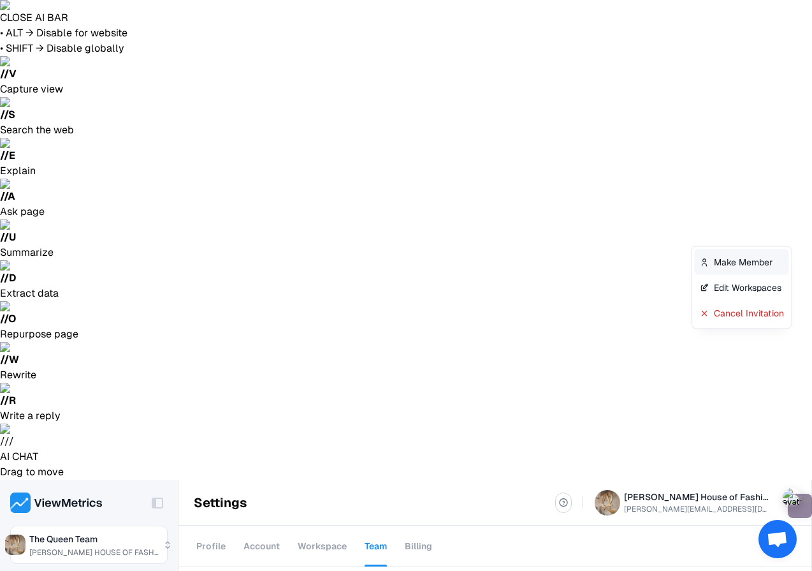
click at [760, 259] on div "Make Member" at bounding box center [742, 262] width 94 height 26
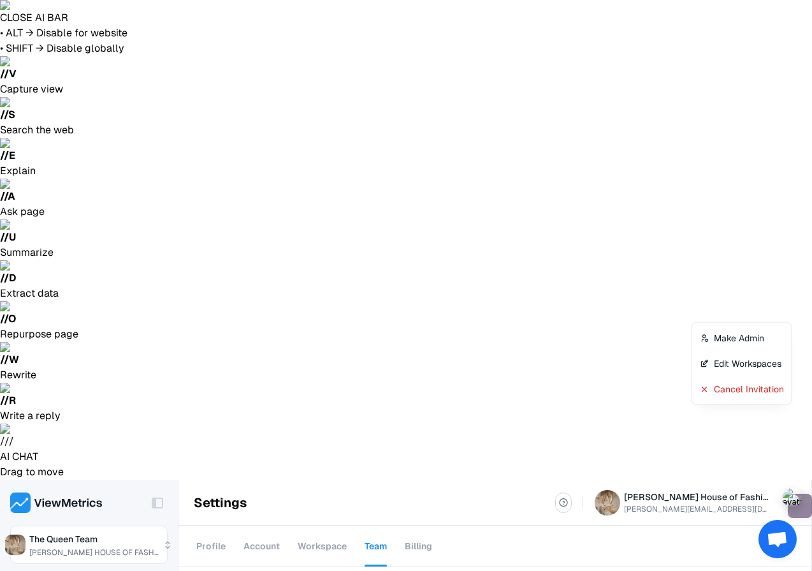
click at [757, 391] on div "Cancel Invitation" at bounding box center [742, 389] width 94 height 26
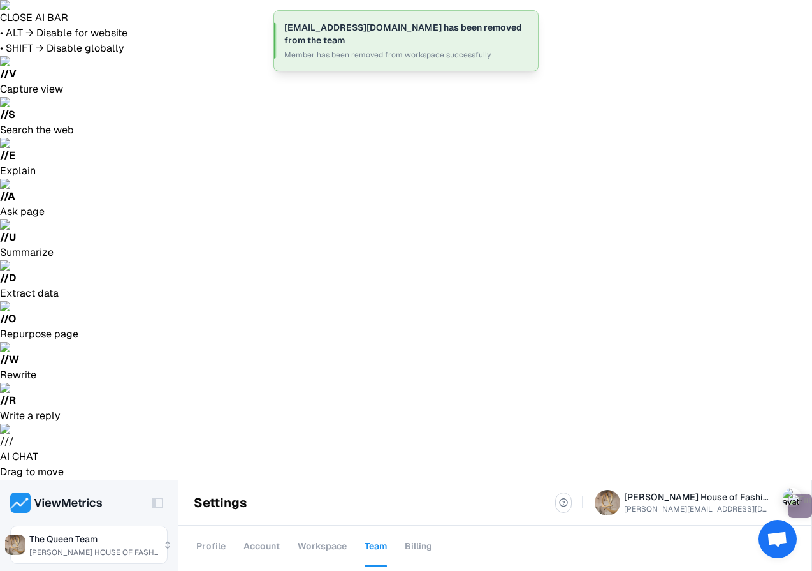
click at [712, 299] on div "Edit Workspaces" at bounding box center [742, 301] width 94 height 26
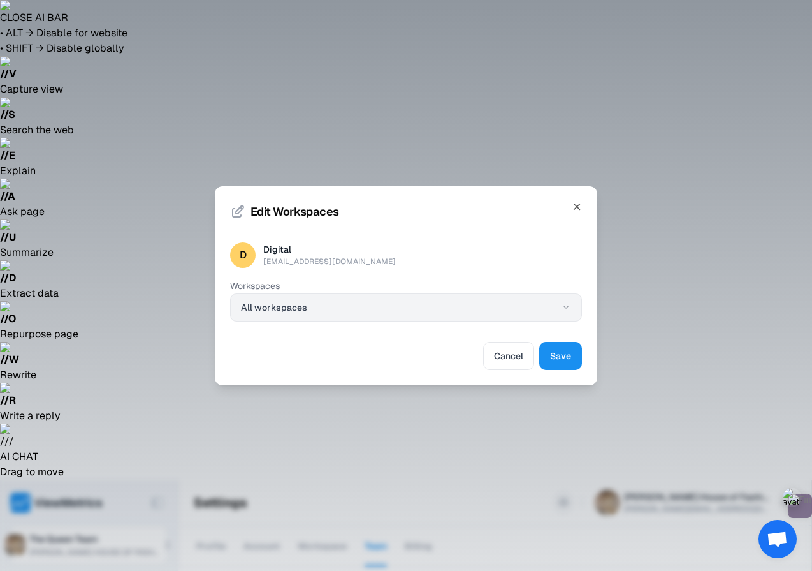
click at [479, 307] on button "All workspaces" at bounding box center [406, 307] width 352 height 28
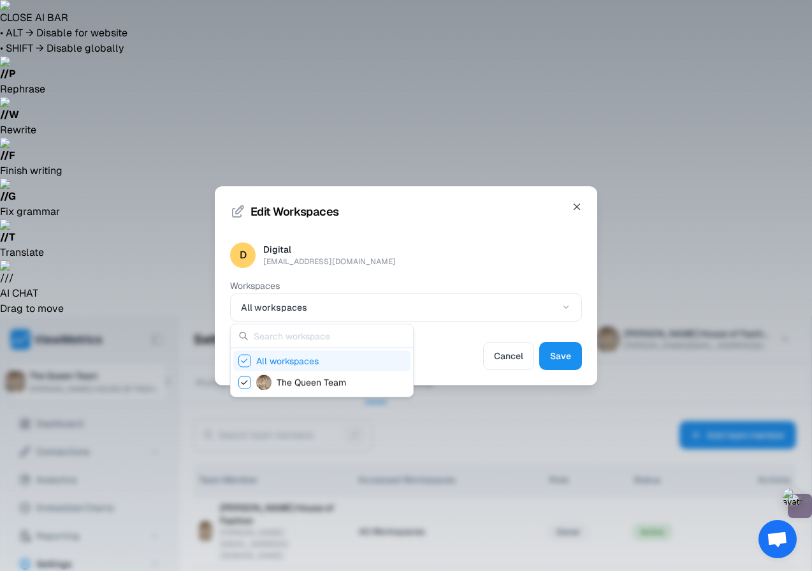
click at [571, 358] on div at bounding box center [406, 285] width 812 height 571
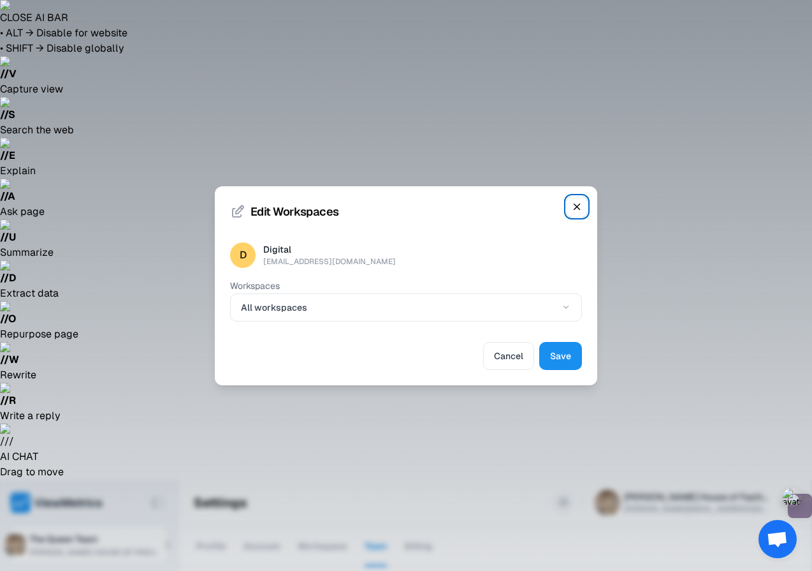
click at [573, 201] on icon "button" at bounding box center [576, 206] width 11 height 19
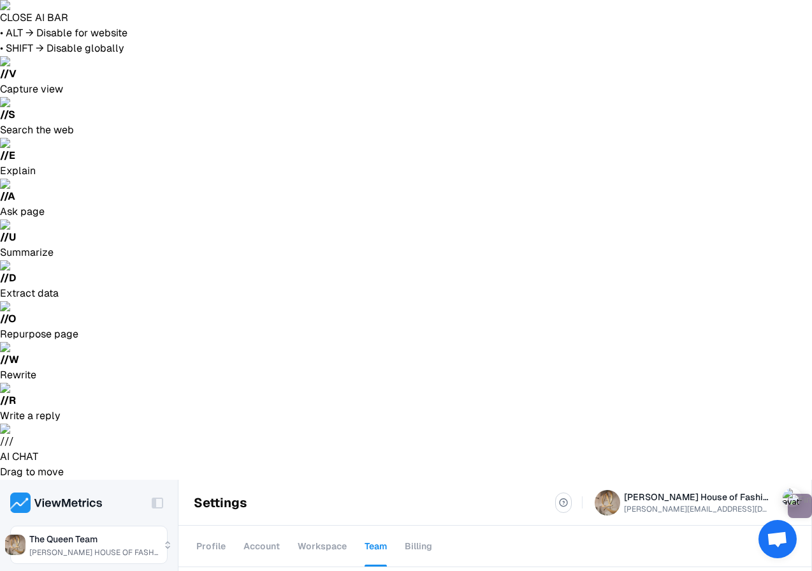
click at [741, 316] on div "Cancel Invitation" at bounding box center [742, 326] width 94 height 26
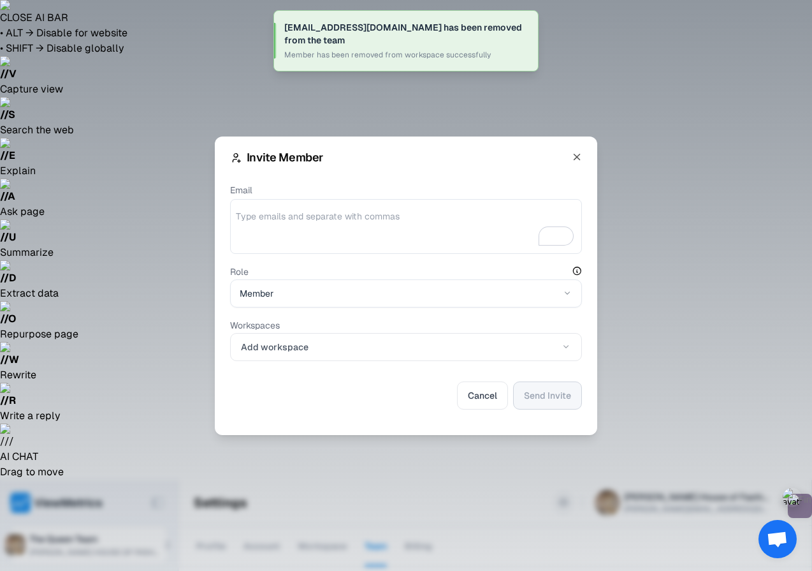
click at [342, 205] on div at bounding box center [406, 226] width 352 height 55
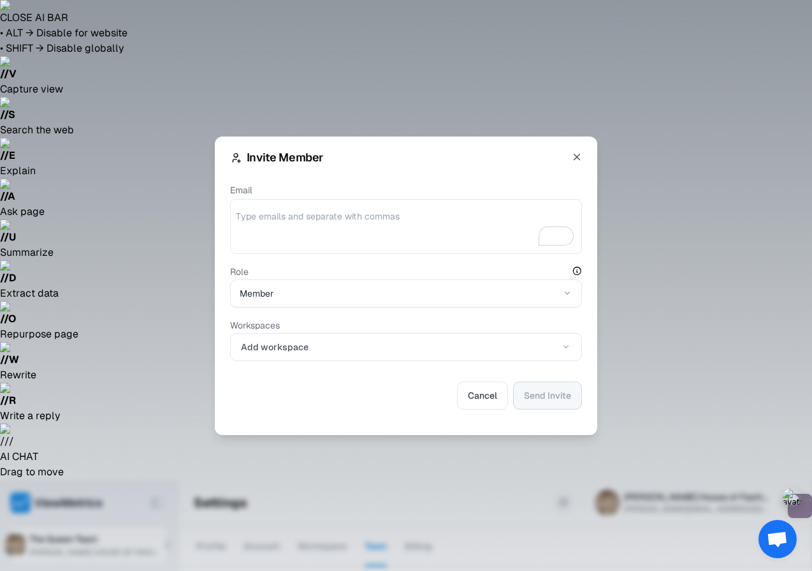
click at [343, 218] on textarea "Email" at bounding box center [406, 229] width 340 height 38
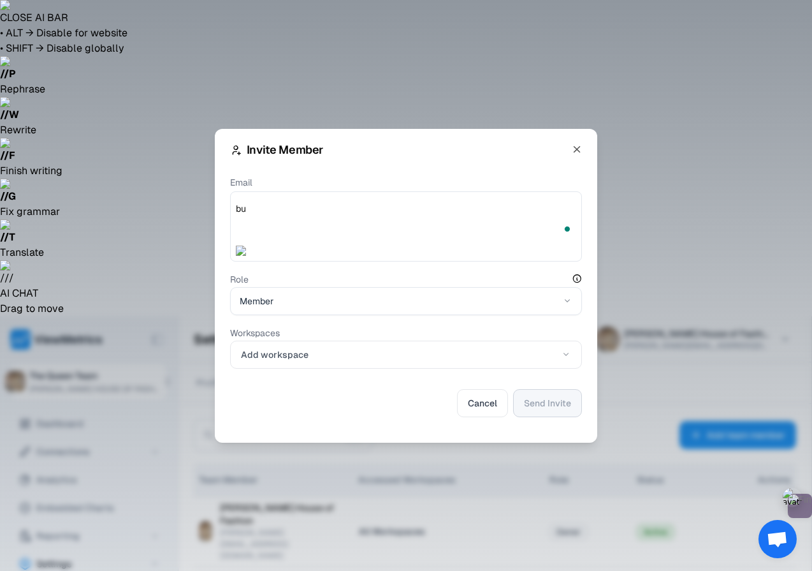
type textarea "b"
type textarea "digital@queenanna.co"
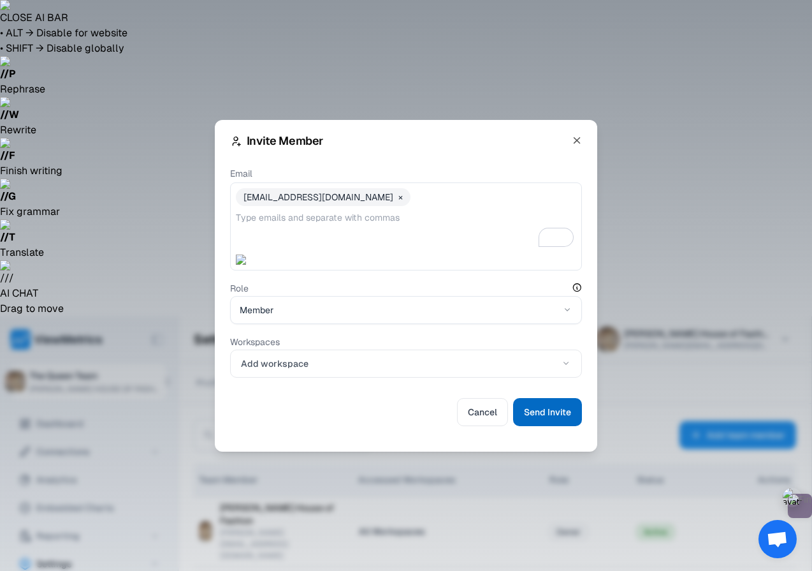
click at [544, 411] on span "Send Invite" at bounding box center [547, 411] width 47 height 15
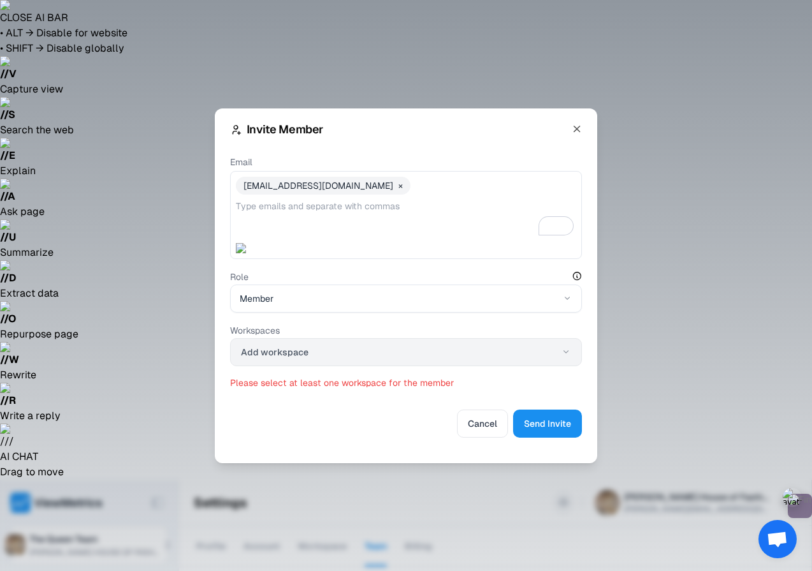
click at [541, 350] on button "Add workspace" at bounding box center [406, 352] width 352 height 28
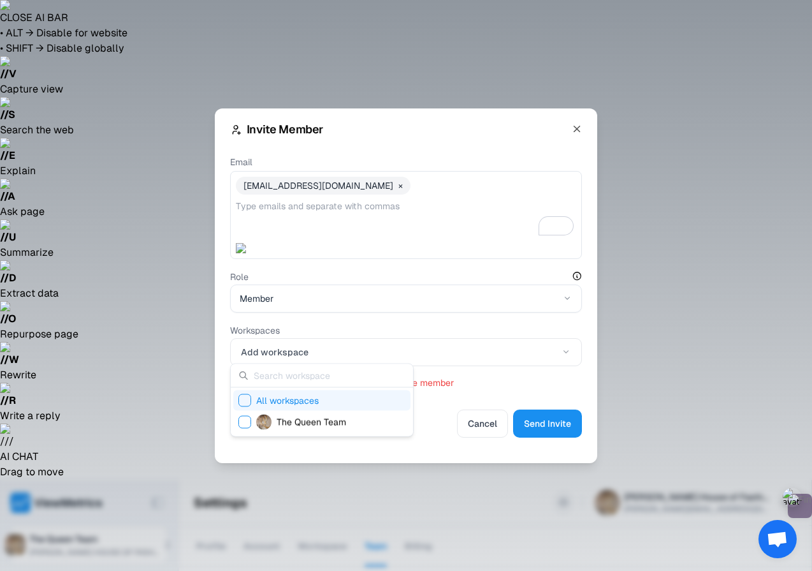
click at [332, 397] on div "All workspaces" at bounding box center [321, 400] width 177 height 20
click at [529, 418] on div at bounding box center [406, 285] width 812 height 571
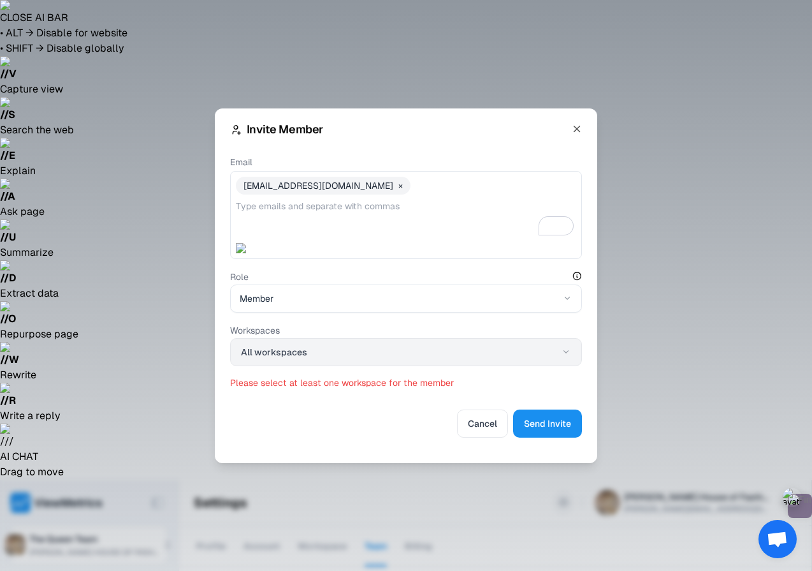
click at [550, 339] on button "All workspaces" at bounding box center [406, 352] width 352 height 28
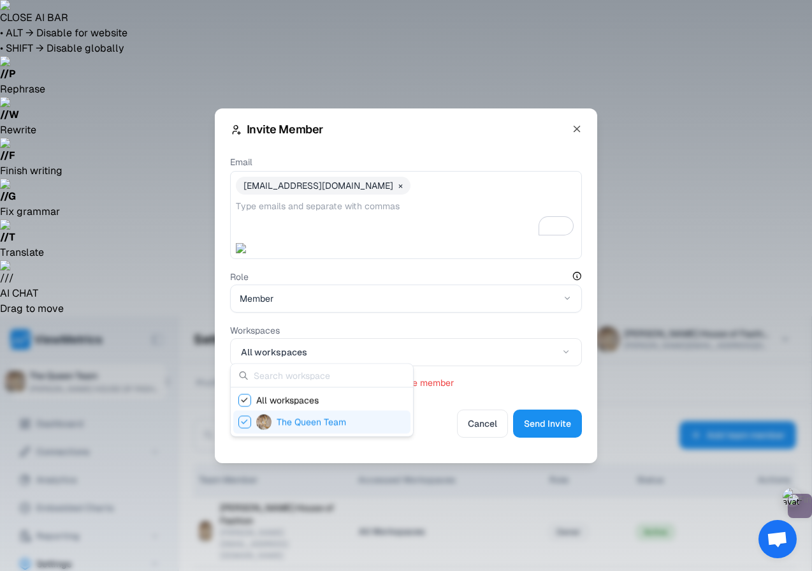
click at [562, 346] on div at bounding box center [406, 285] width 812 height 571
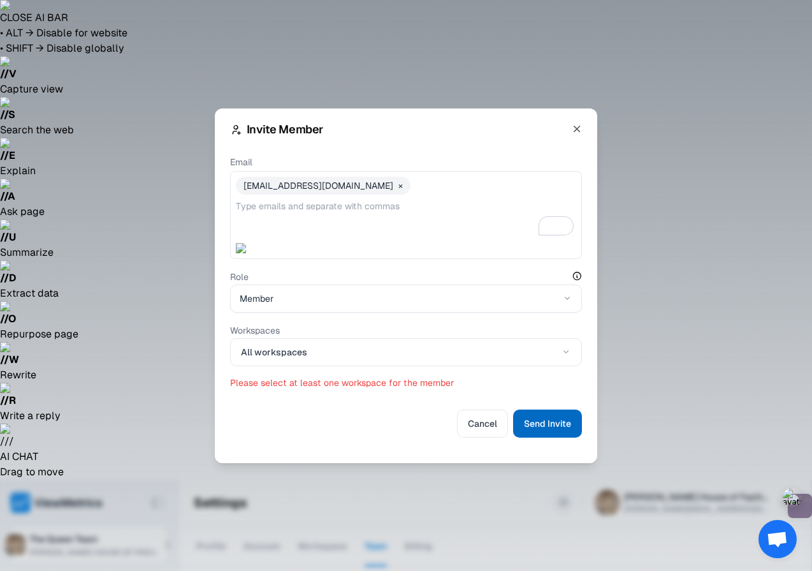
click at [535, 409] on button "Send Invite" at bounding box center [547, 423] width 69 height 28
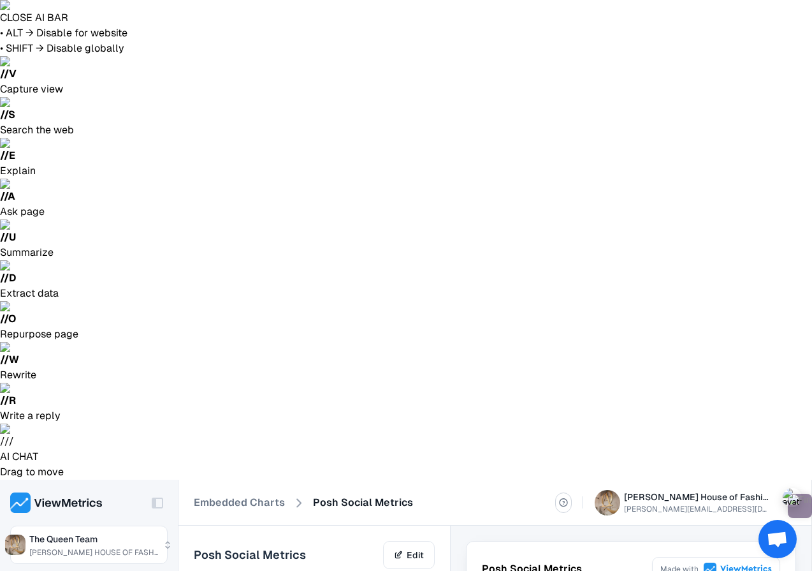
click at [411, 541] on link "Edit" at bounding box center [409, 555] width 52 height 28
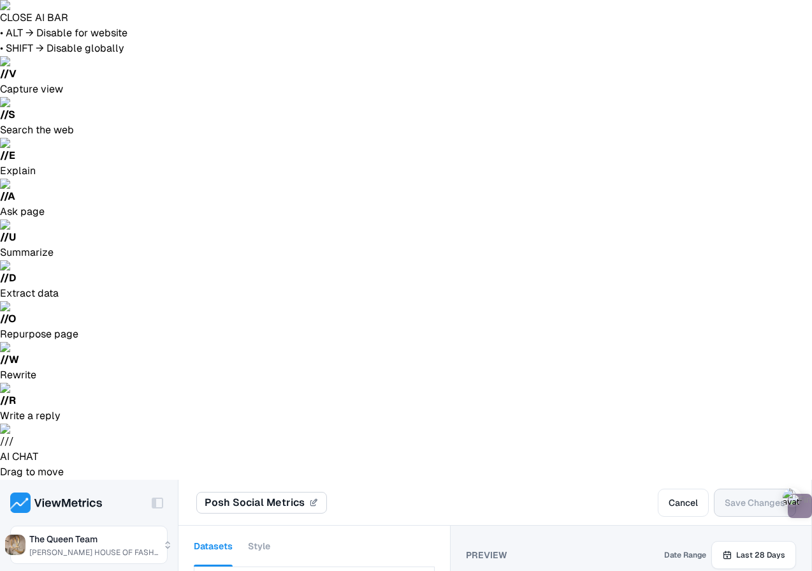
scroll to position [932, 0]
click at [210, 492] on input "Posh Social Metrics" at bounding box center [261, 503] width 131 height 22
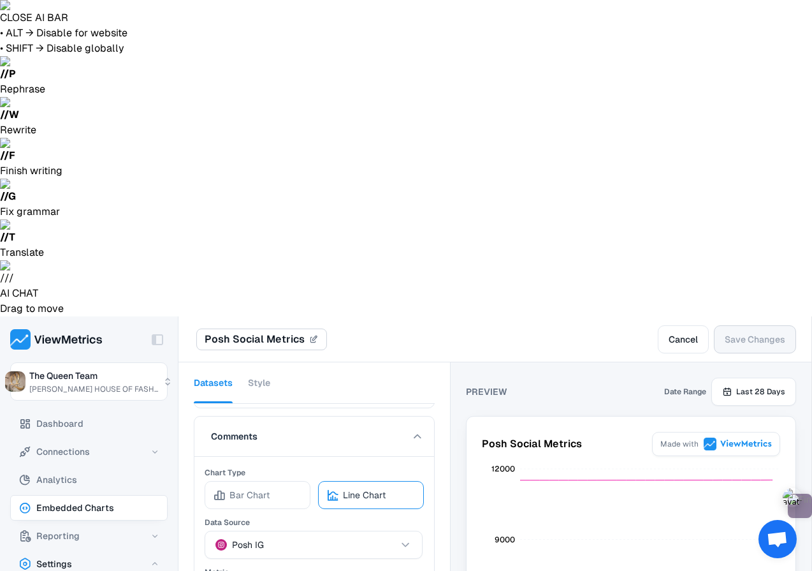
click at [260, 362] on button "Style" at bounding box center [259, 382] width 22 height 41
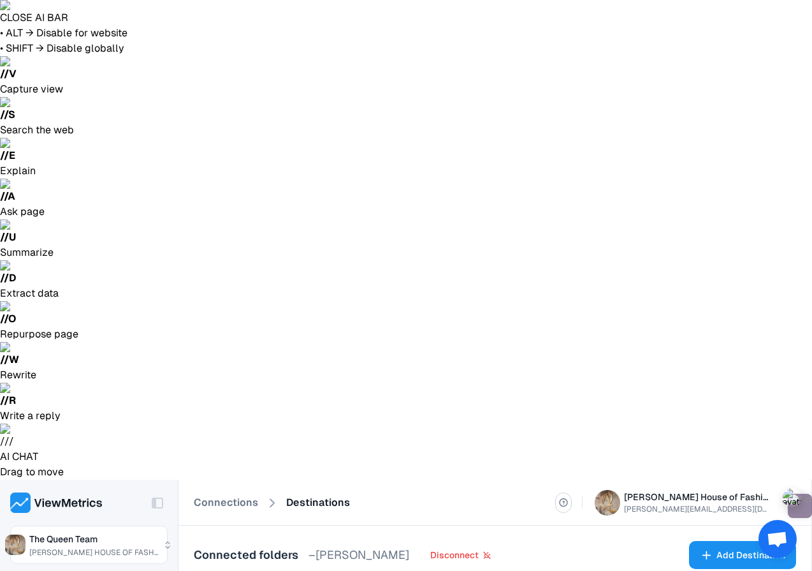
click at [749, 547] on span "Add Destination" at bounding box center [751, 554] width 69 height 15
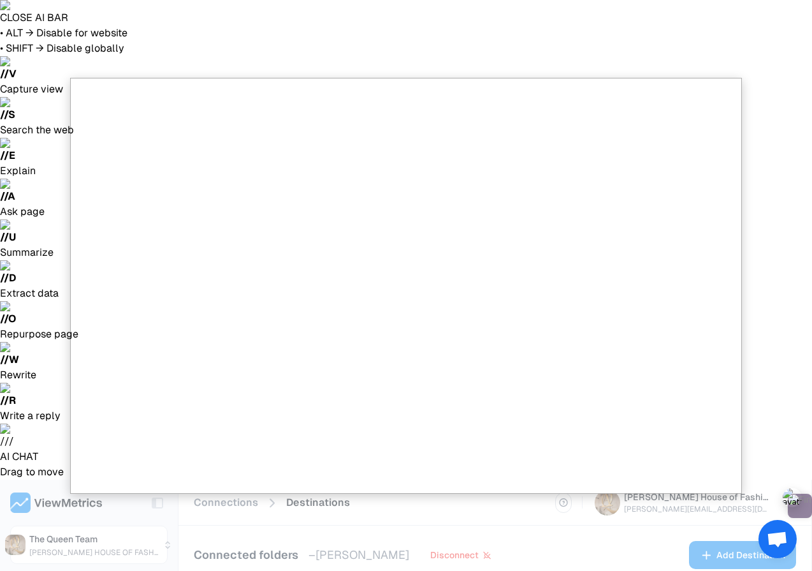
click at [411, 518] on div at bounding box center [406, 285] width 812 height 571
click at [667, 70] on div at bounding box center [406, 285] width 812 height 571
